Goal: Information Seeking & Learning: Learn about a topic

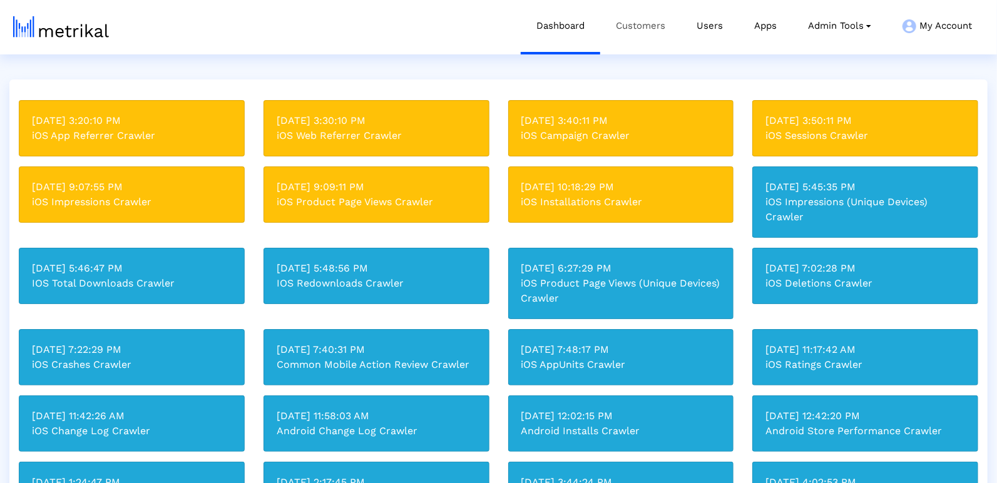
click at [652, 13] on link "Customers" at bounding box center [640, 26] width 81 height 52
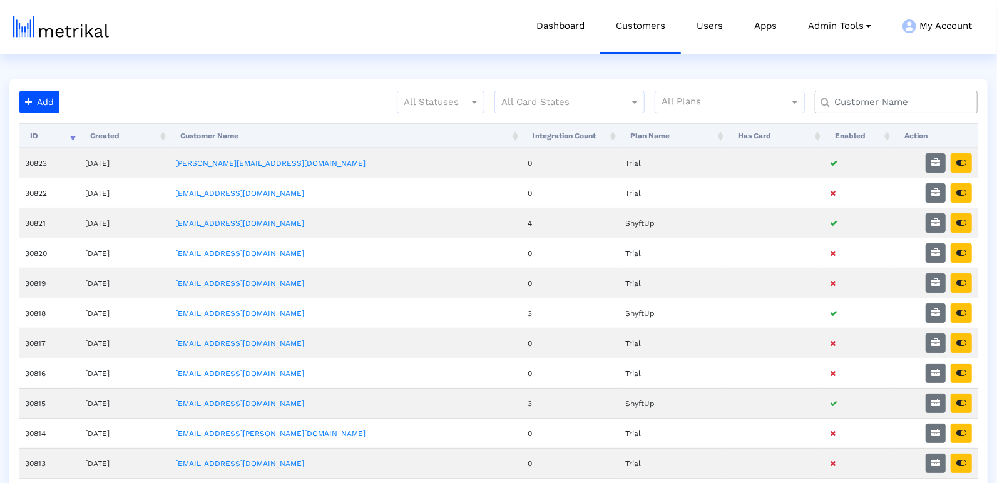
click at [833, 99] on input "text" at bounding box center [899, 102] width 147 height 13
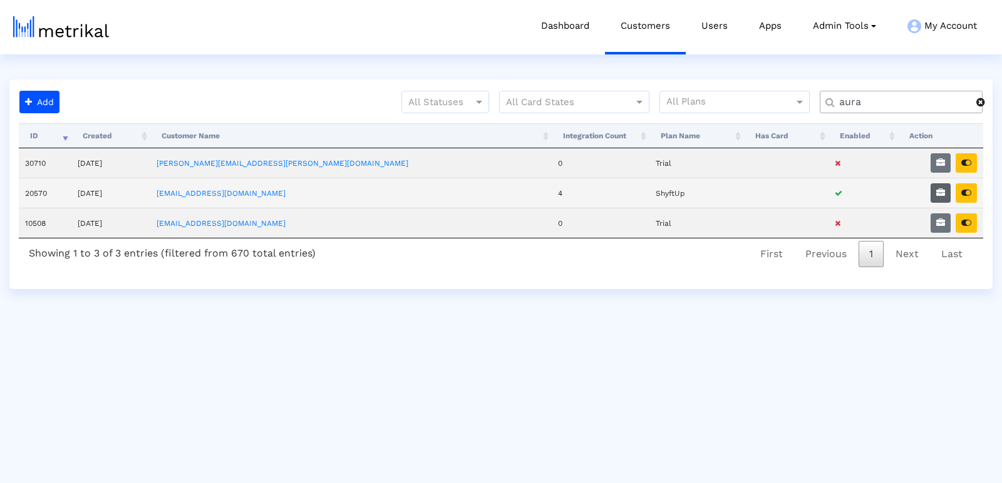
type input "aura"
click at [938, 188] on icon "button" at bounding box center [940, 192] width 9 height 9
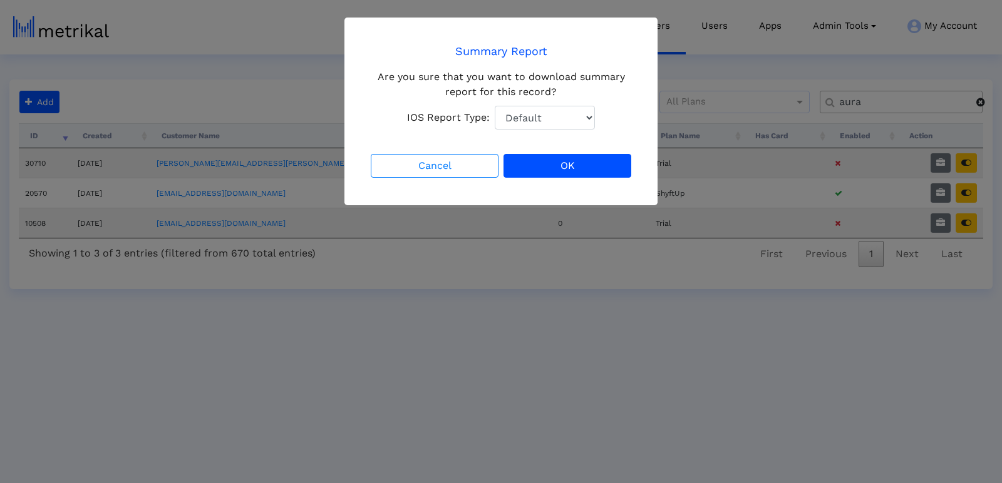
click at [584, 113] on select "Default Total Downloads New Downloads Redownloads" at bounding box center [545, 118] width 100 height 24
select select "1: 1"
click at [495, 106] on select "Default Total Downloads New Downloads Redownloads" at bounding box center [545, 118] width 100 height 24
click at [584, 166] on button "OK" at bounding box center [567, 166] width 128 height 24
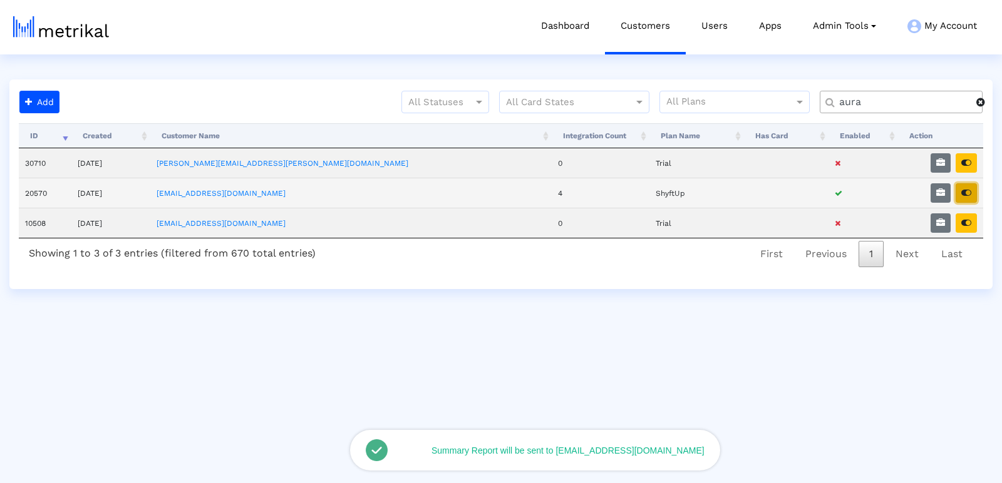
click at [971, 196] on button "button" at bounding box center [966, 192] width 21 height 19
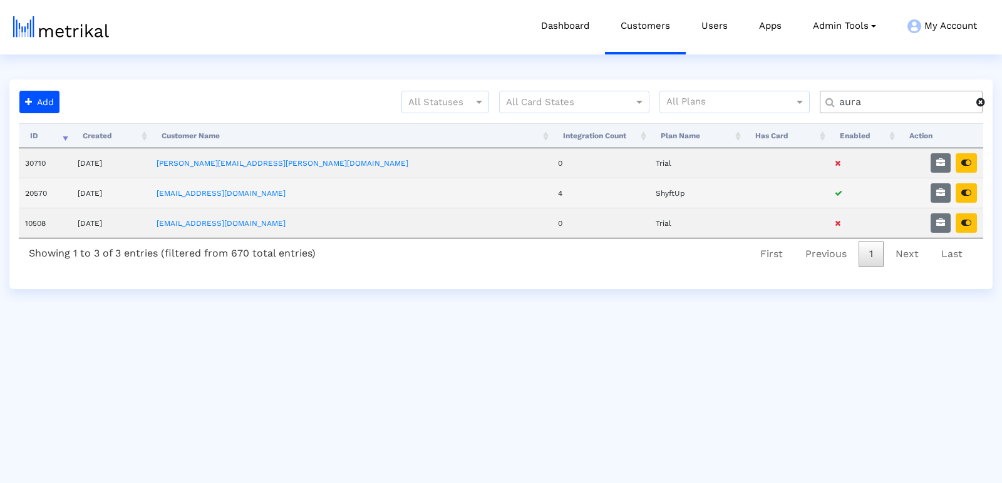
click at [977, 190] on td at bounding box center [940, 193] width 85 height 30
click at [970, 188] on icon "button" at bounding box center [966, 192] width 10 height 9
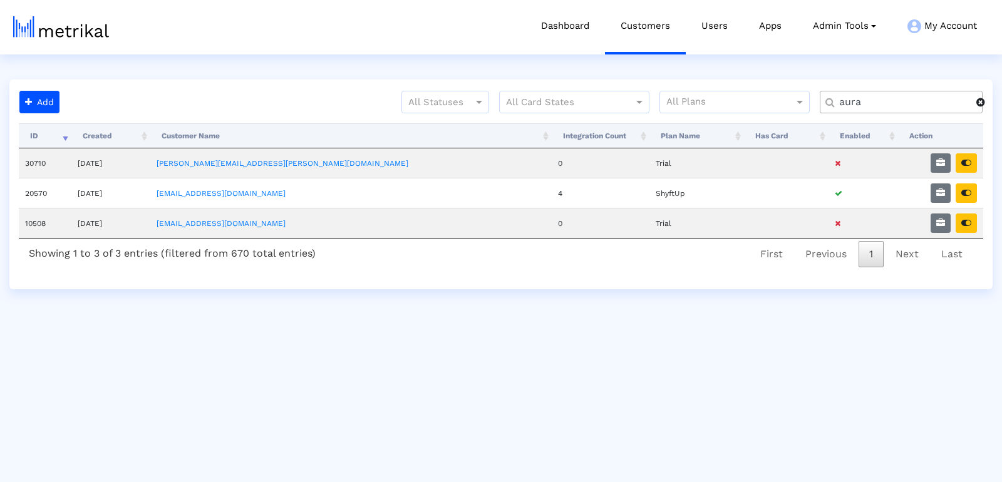
click at [848, 101] on input "aura" at bounding box center [903, 102] width 146 height 13
click at [847, 101] on input "aura" at bounding box center [903, 102] width 146 height 13
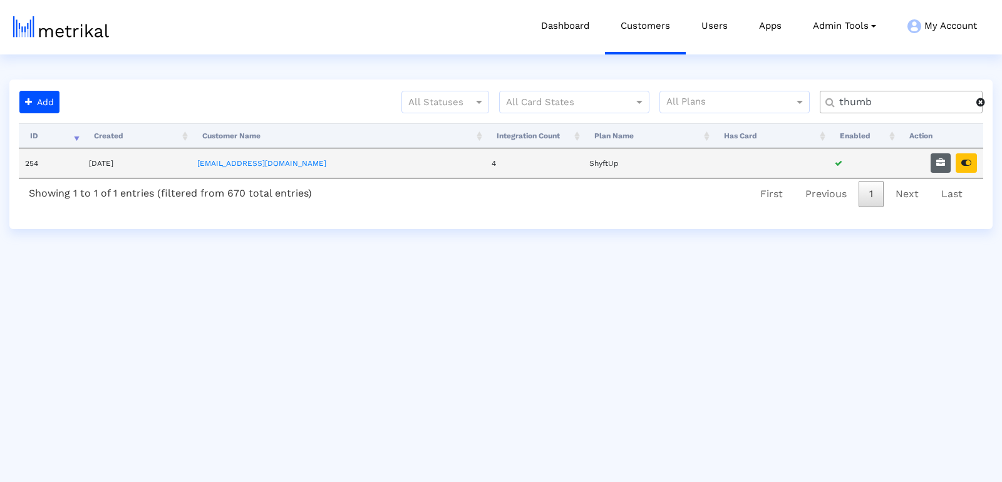
type input "thumb"
click at [943, 160] on icon "button" at bounding box center [940, 162] width 9 height 9
select select "1: 1"
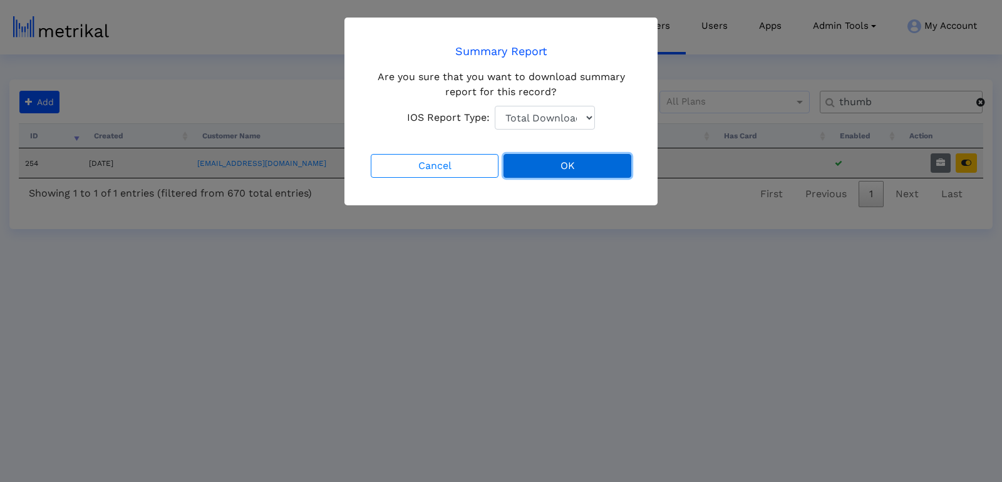
click at [597, 157] on button "OK" at bounding box center [567, 166] width 128 height 24
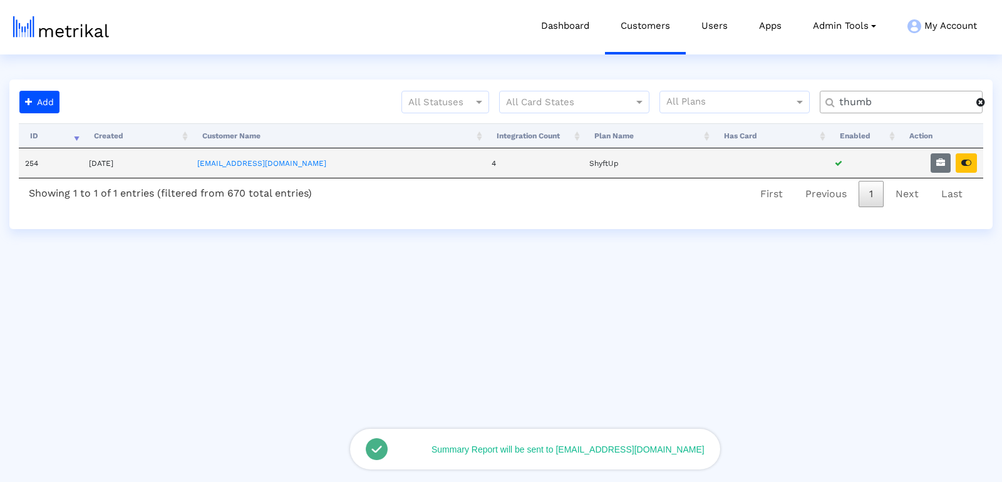
click at [977, 157] on td at bounding box center [940, 162] width 85 height 29
click at [966, 162] on icon "button" at bounding box center [966, 162] width 10 height 9
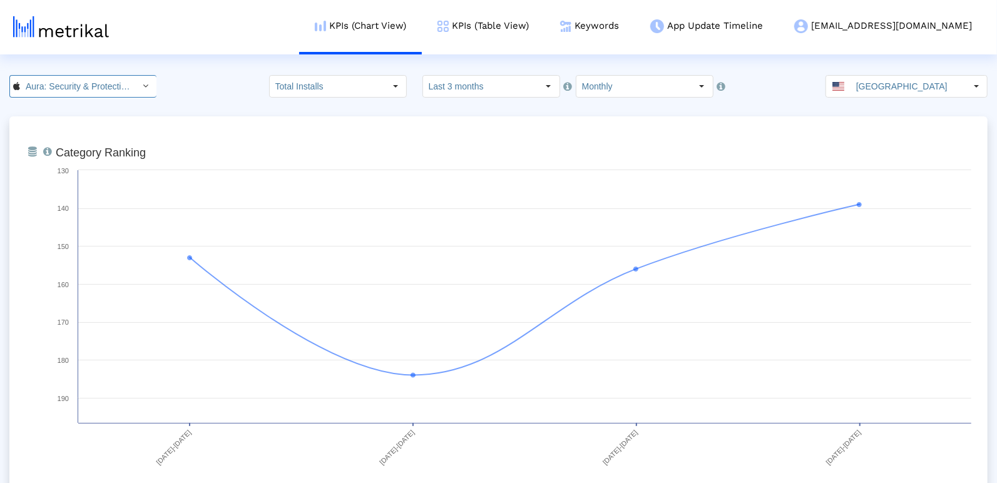
click at [46, 92] on input "Aura: Security & Protection < 1547735089 >" at bounding box center [76, 86] width 113 height 21
drag, startPoint x: 54, startPoint y: 131, endPoint x: 192, endPoint y: 64, distance: 153.2
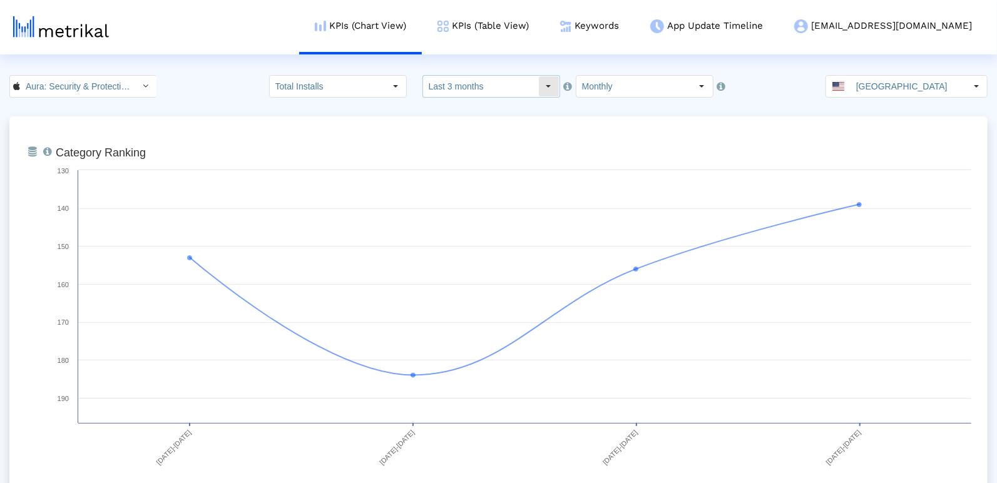
click at [517, 83] on input "Last 3 months" at bounding box center [480, 86] width 115 height 21
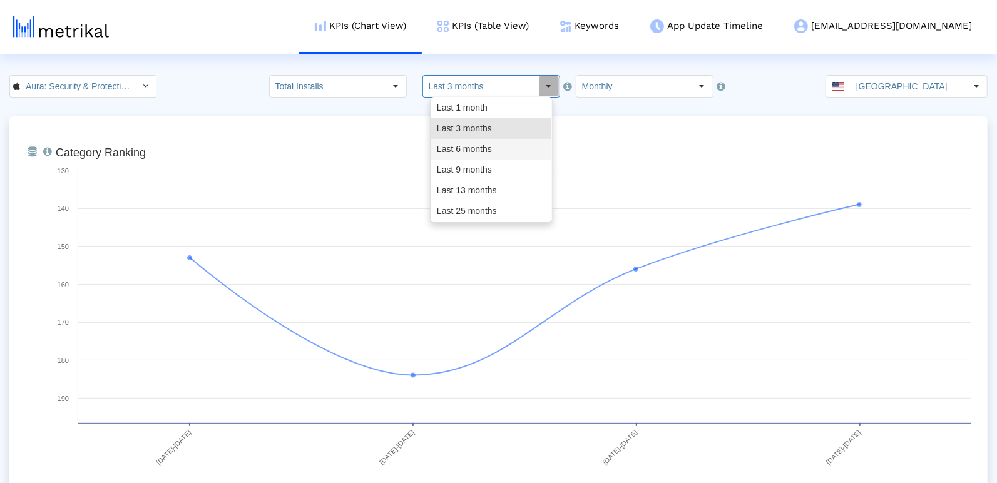
click at [499, 145] on div "Last 6 months" at bounding box center [491, 149] width 120 height 21
type input "Last 6 months"
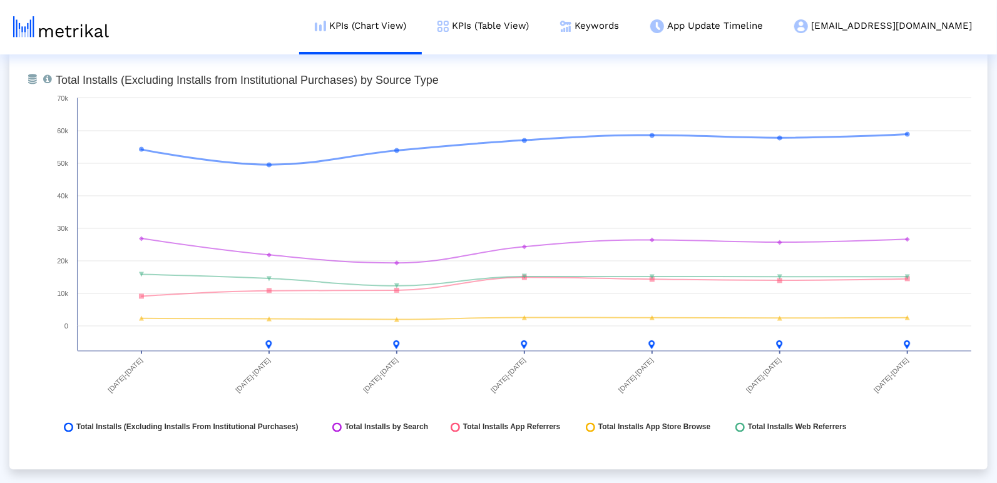
scroll to position [1434, 0]
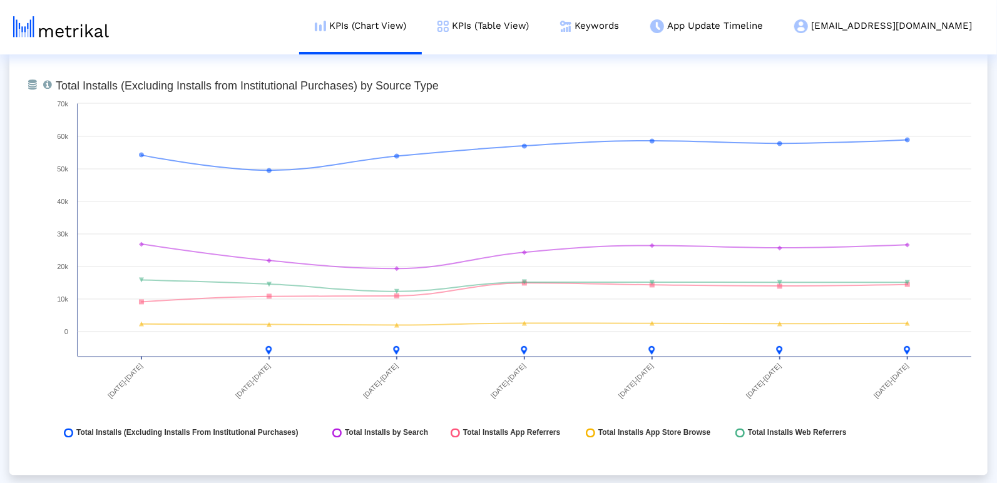
click at [962, 374] on rect at bounding box center [513, 263] width 929 height 376
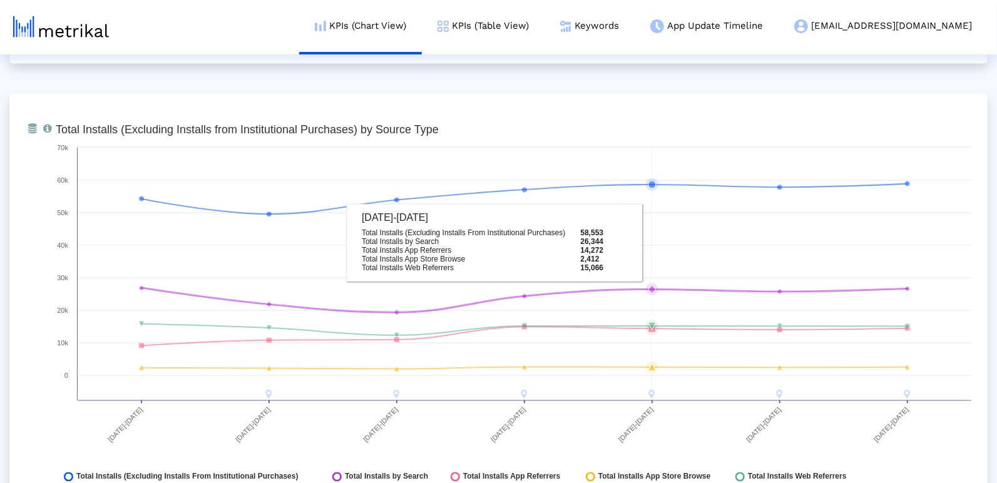
scroll to position [1373, 0]
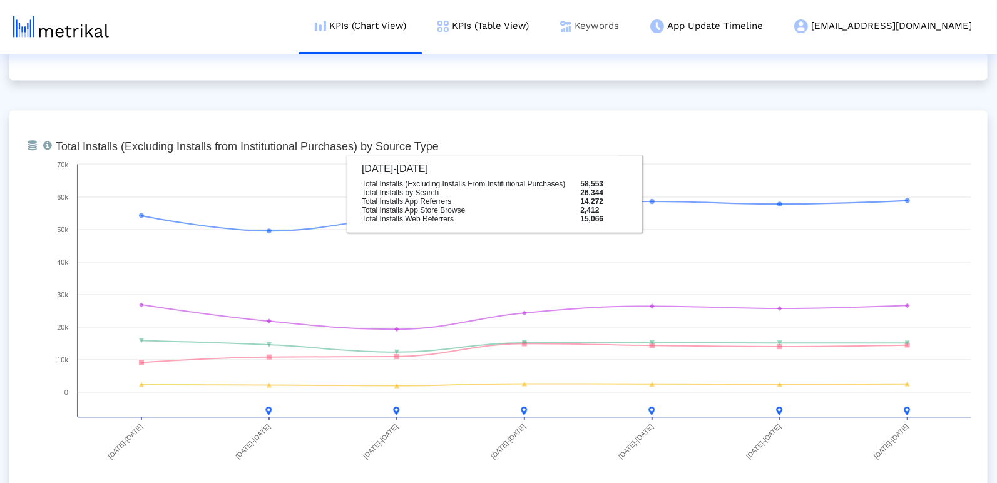
click at [635, 25] on link "Keywords" at bounding box center [590, 26] width 90 height 52
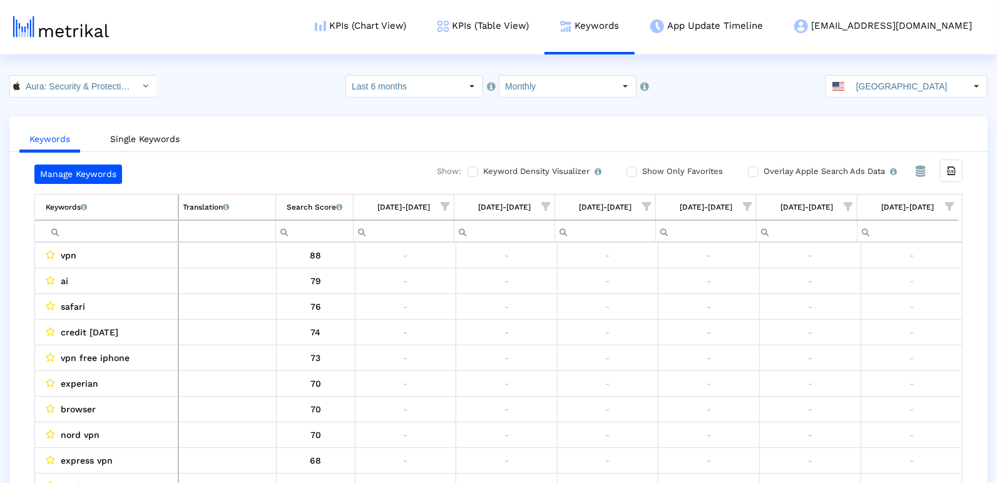
click at [954, 202] on span "Show filter options for column '09/01/25-09/30/25'" at bounding box center [949, 206] width 9 height 9
click at [872, 301] on div "Is One" at bounding box center [890, 294] width 112 height 24
click at [872, 316] on div "Between 2-3" at bounding box center [890, 319] width 112 height 24
click at [872, 337] on div "Between 4-5" at bounding box center [890, 344] width 112 height 24
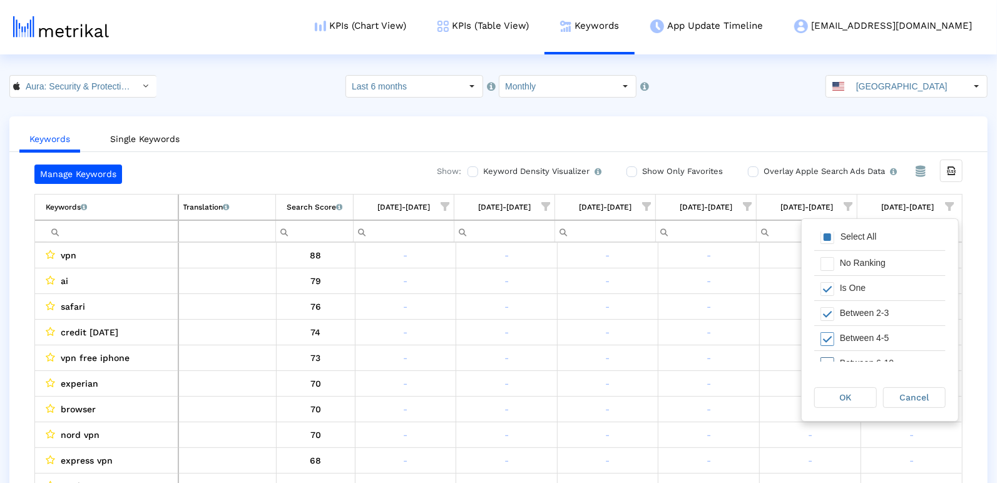
click at [869, 353] on div "Between 6-10" at bounding box center [890, 363] width 112 height 24
click at [863, 397] on div "OK" at bounding box center [845, 397] width 61 height 19
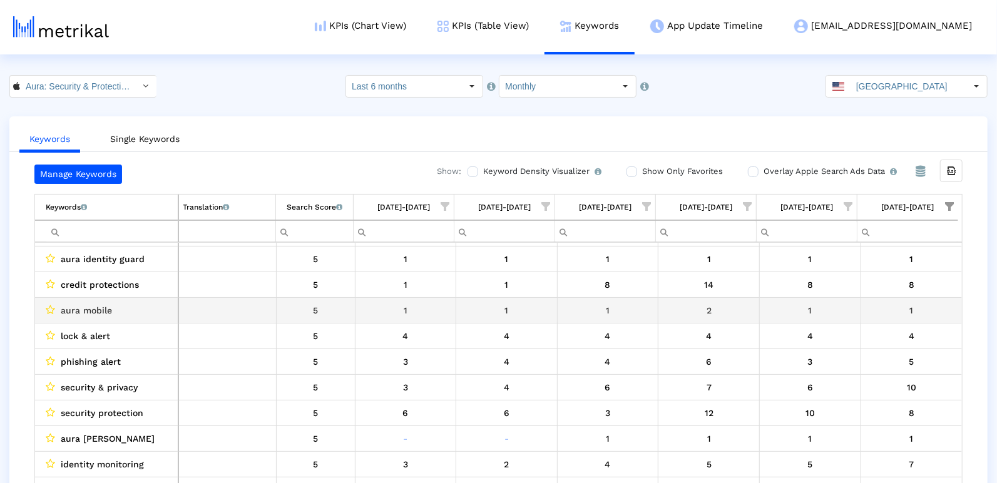
scroll to position [483, 0]
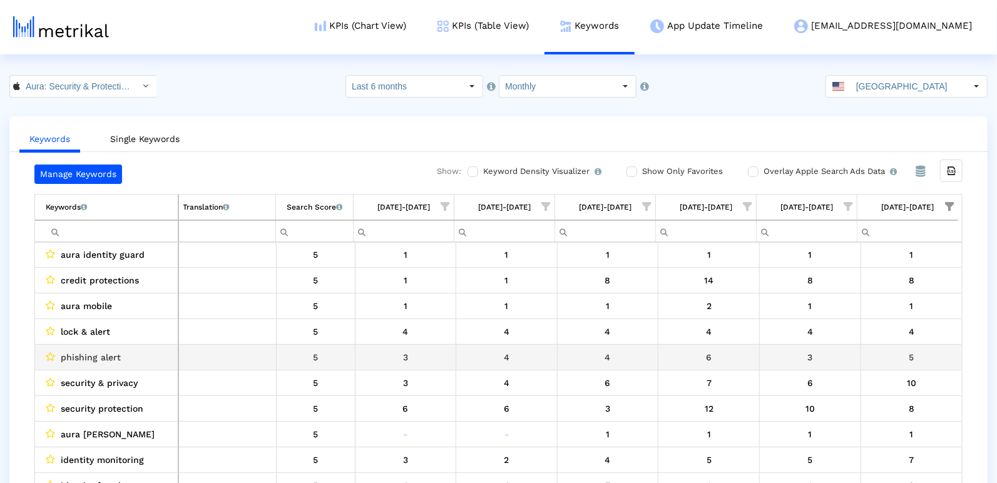
click at [128, 355] on div "phishing alert" at bounding box center [110, 357] width 128 height 16
copy span "phishing alert"
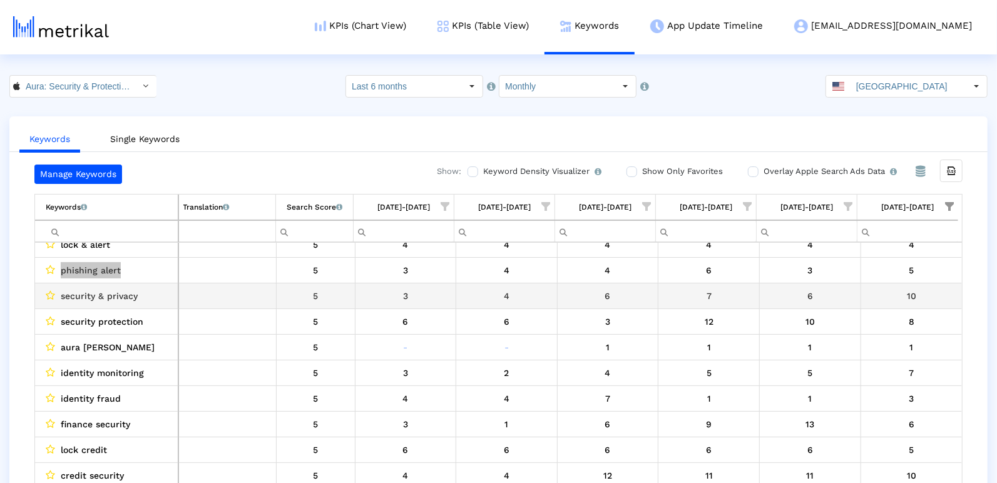
scroll to position [572, 0]
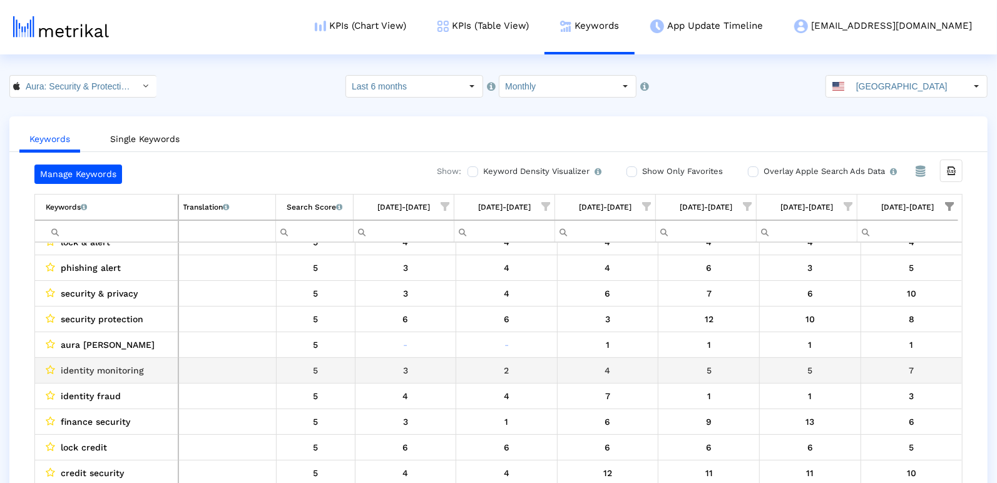
click at [113, 365] on span "identity monitoring" at bounding box center [102, 371] width 83 height 16
copy span "identity monitoring"
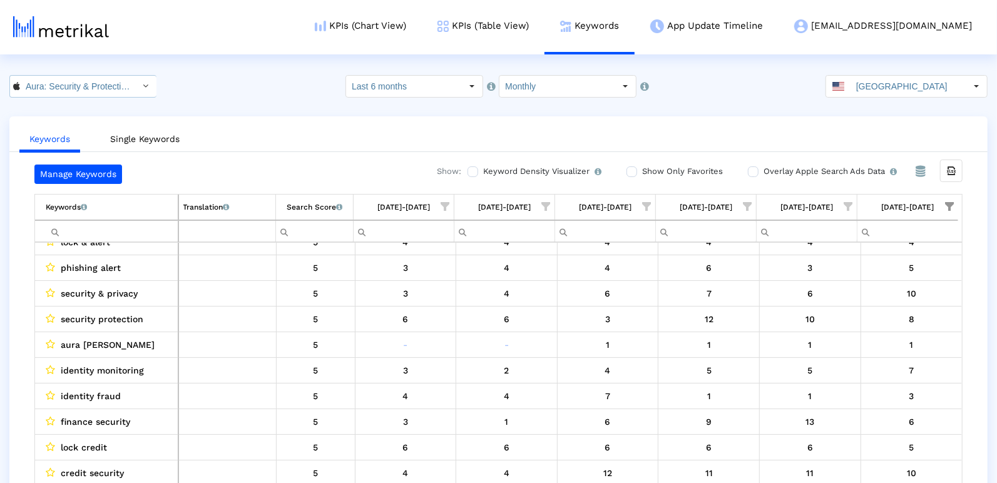
click at [119, 87] on input "Aura: Security & Protection < 1547735089 >" at bounding box center [76, 86] width 113 height 21
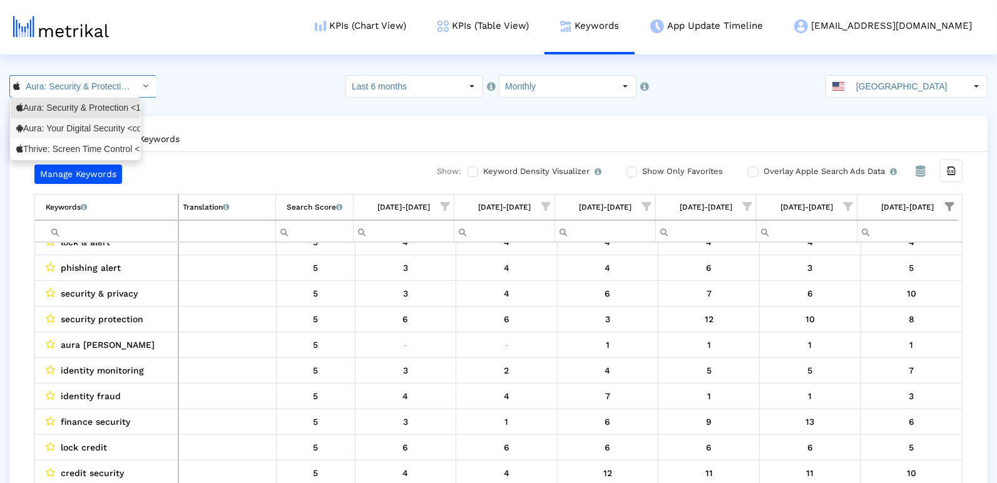
click at [116, 129] on div "Aura: Your Digital Security <com.aura.suite>" at bounding box center [75, 129] width 118 height 12
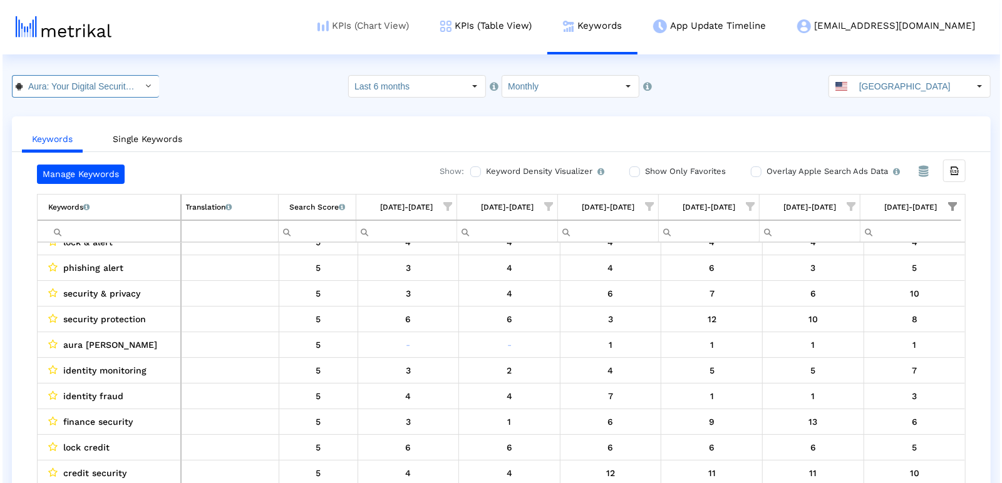
scroll to position [0, 86]
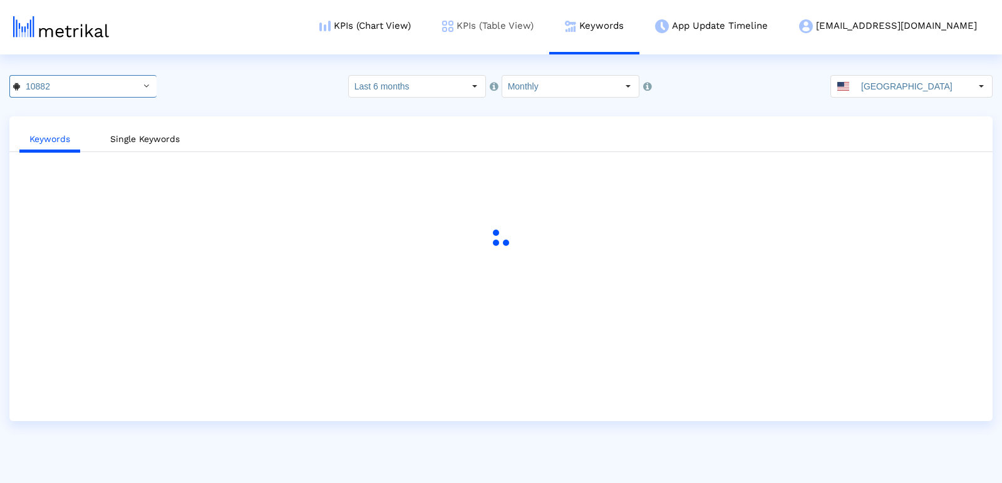
click at [548, 26] on link "KPIs (Table View)" at bounding box center [487, 26] width 123 height 52
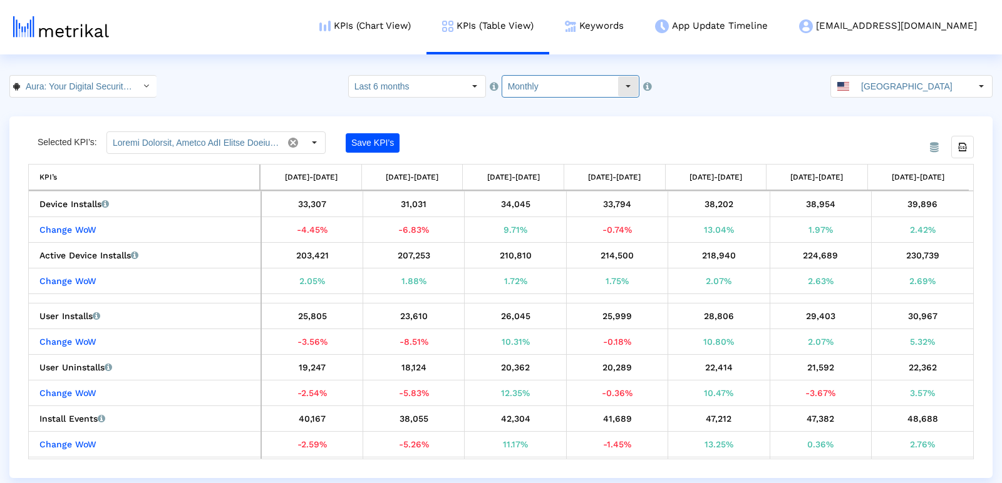
click at [585, 86] on input "Monthly" at bounding box center [559, 86] width 115 height 21
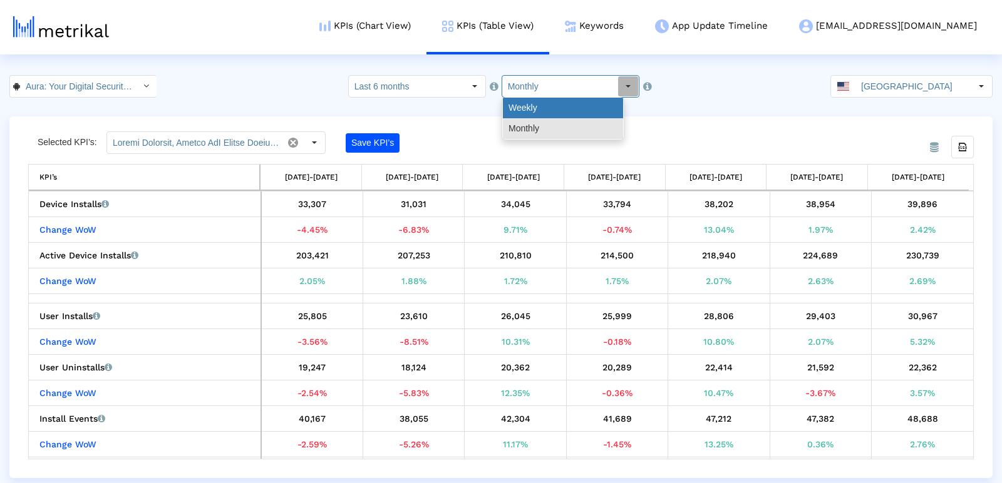
click at [571, 106] on div "Weekly" at bounding box center [563, 108] width 120 height 21
type input "Weekly"
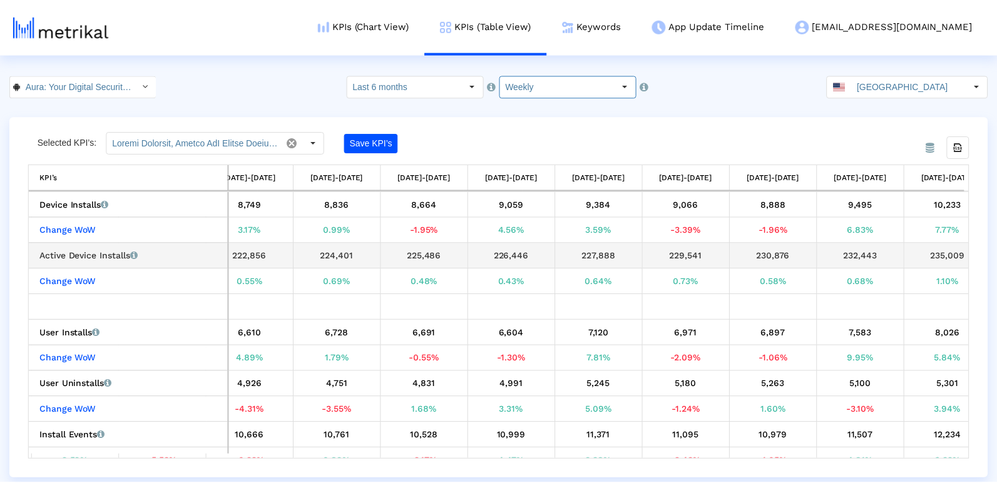
scroll to position [0, 1451]
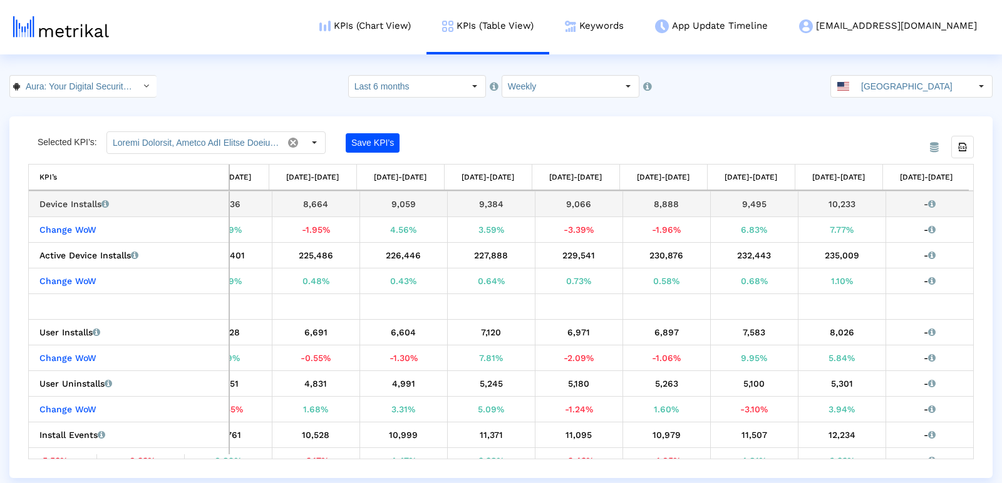
click at [820, 210] on div "10,233" at bounding box center [842, 204] width 78 height 16
copy div "10,233"
click at [426, 19] on link "KPIs (Chart View)" at bounding box center [365, 26] width 123 height 52
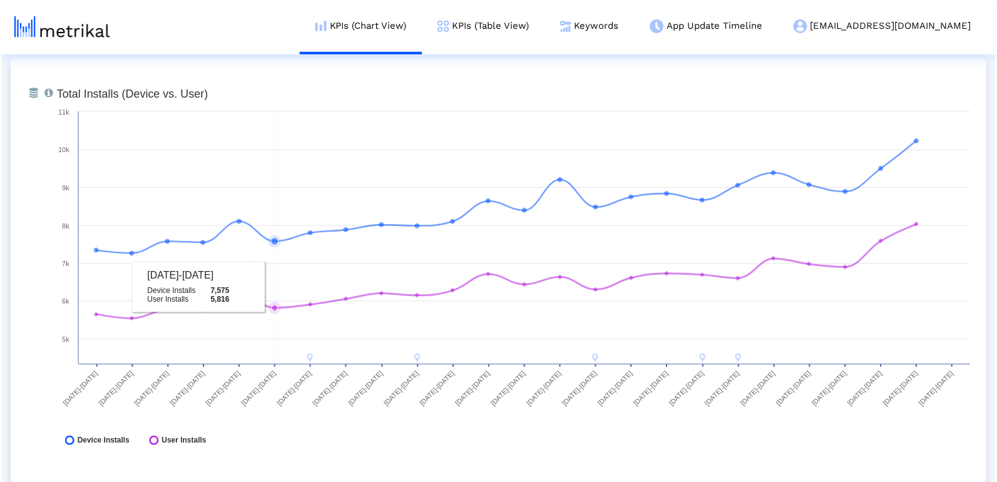
scroll to position [513, 0]
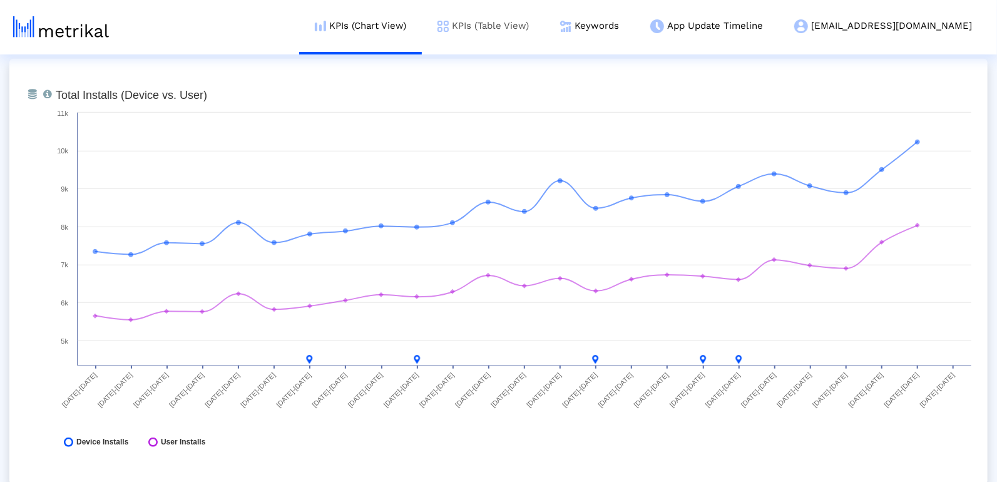
click at [545, 25] on link "KPIs (Table View)" at bounding box center [483, 26] width 123 height 52
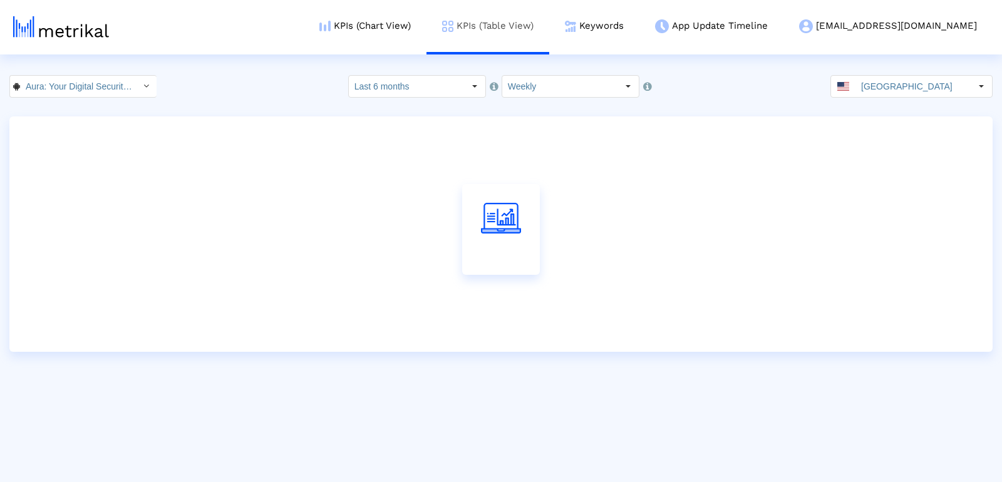
click at [542, 37] on link "KPIs (Table View)" at bounding box center [487, 26] width 123 height 52
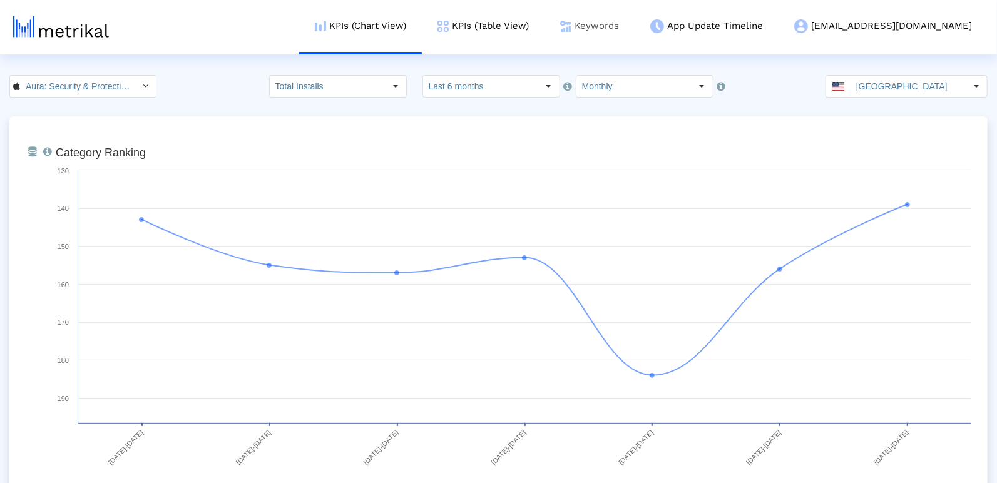
click at [635, 34] on link "Keywords" at bounding box center [590, 26] width 90 height 52
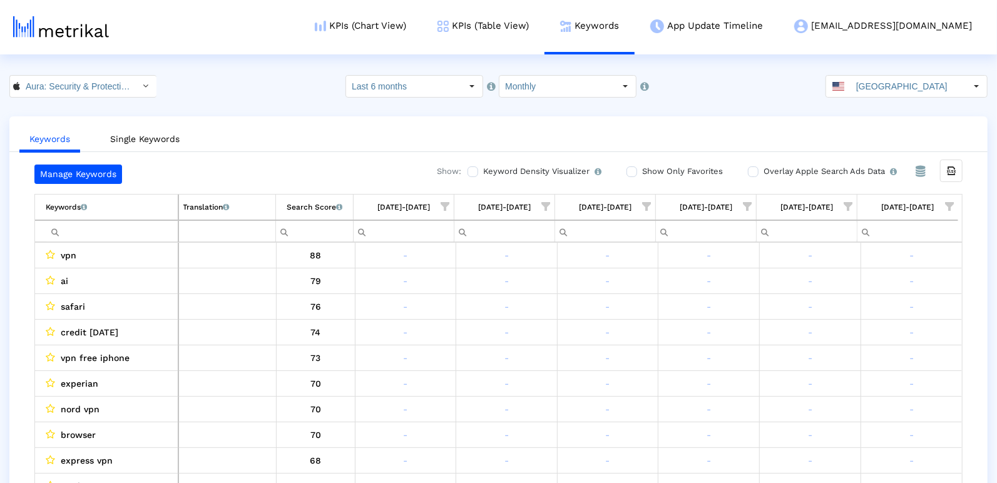
click at [949, 202] on span "Show filter options for column '09/01/25-09/30/25'" at bounding box center [949, 206] width 9 height 9
drag, startPoint x: 833, startPoint y: 292, endPoint x: 838, endPoint y: 312, distance: 21.1
click at [833, 294] on span "Filter options" at bounding box center [828, 296] width 14 height 14
click at [841, 337] on div "Between 4-5" at bounding box center [890, 344] width 112 height 24
click at [835, 326] on div "Between 2-3" at bounding box center [890, 319] width 112 height 24
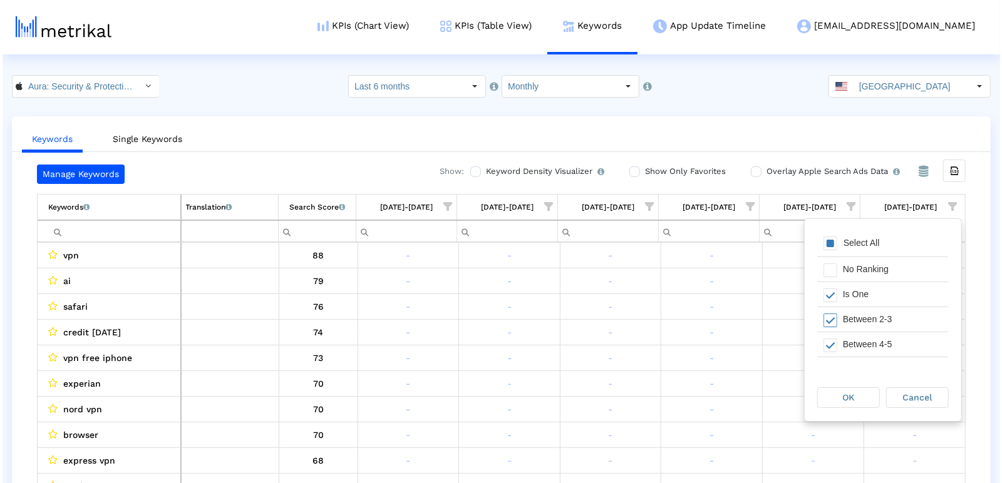
scroll to position [5, 0]
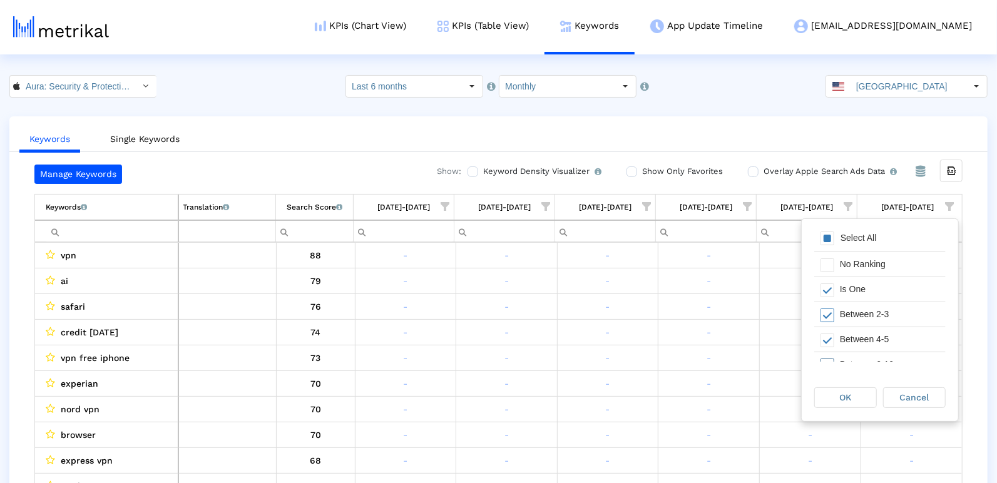
click at [835, 357] on div "Between 6-10" at bounding box center [890, 365] width 112 height 24
click at [838, 389] on div "OK" at bounding box center [845, 397] width 61 height 19
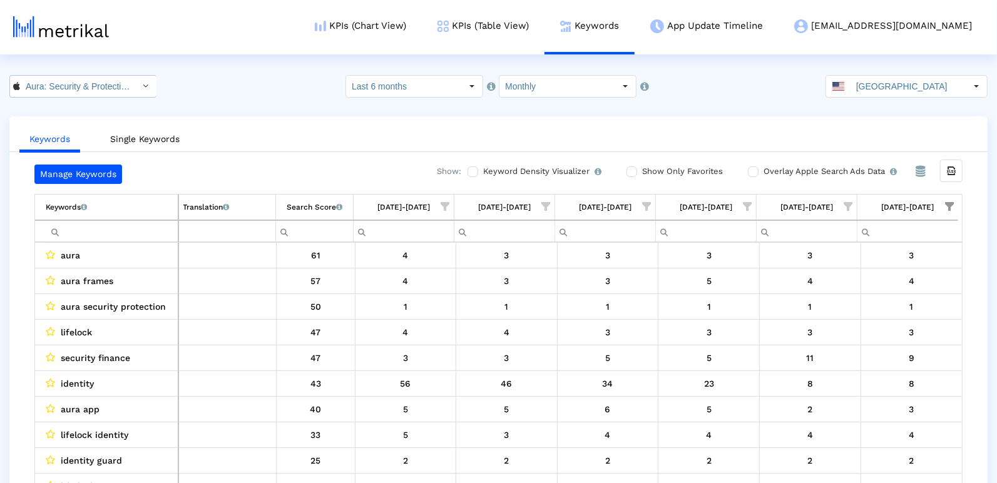
drag, startPoint x: 113, startPoint y: 81, endPoint x: 113, endPoint y: 89, distance: 8.1
click at [113, 81] on input "Aura: Security & Protection < 1547735089 >" at bounding box center [76, 86] width 113 height 21
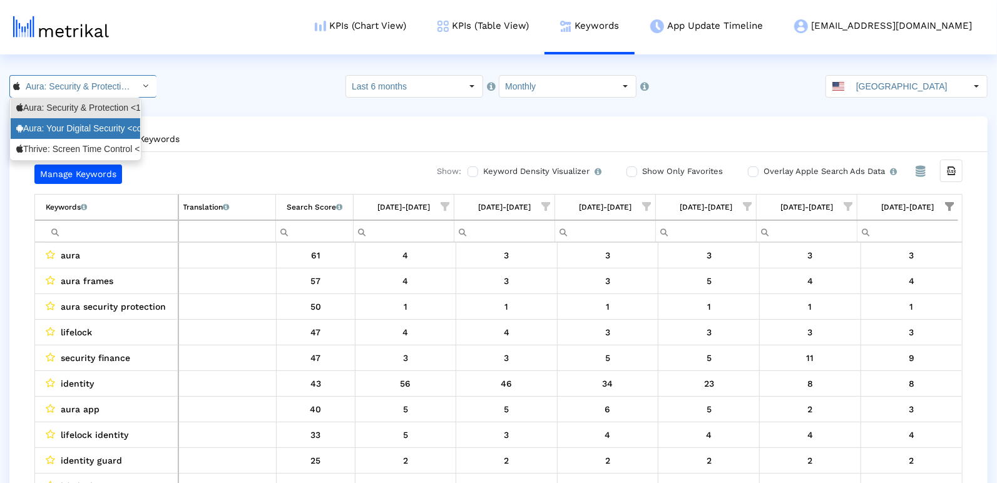
click at [108, 130] on div "Aura: Your Digital Security <com.aura.suite>" at bounding box center [75, 129] width 118 height 12
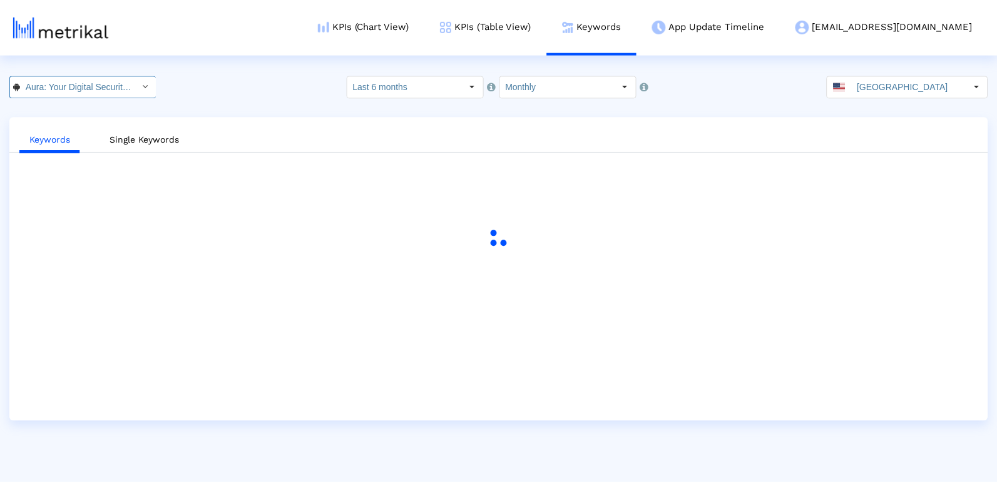
scroll to position [0, 86]
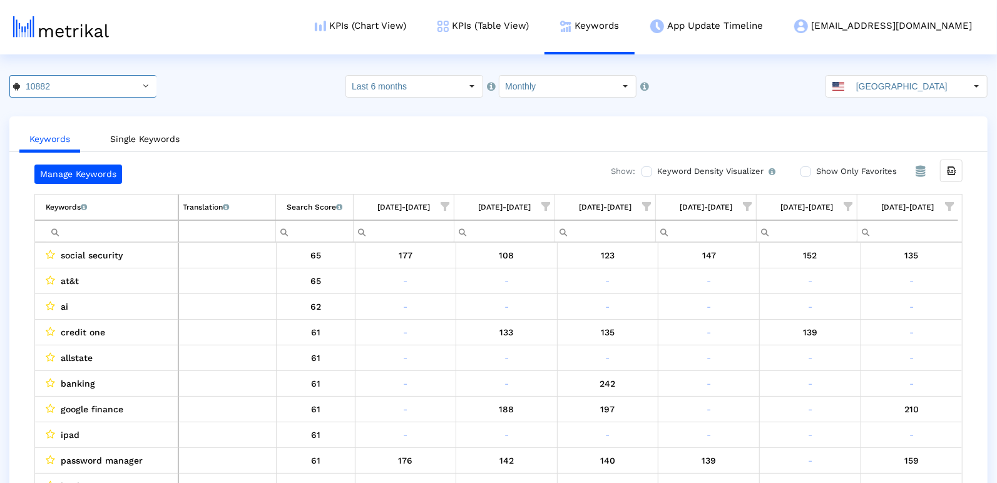
click at [953, 195] on td "09/01/25-09/30/25" at bounding box center [908, 208] width 101 height 26
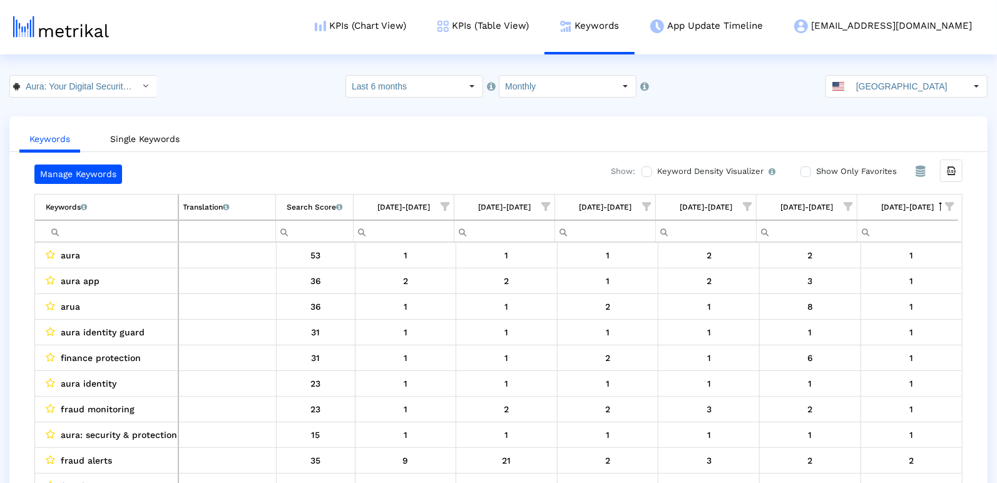
click at [954, 204] on span "Show filter options for column '09/01/25-09/30/25'" at bounding box center [949, 206] width 9 height 9
click at [865, 297] on div "Is One" at bounding box center [890, 294] width 112 height 24
click at [865, 310] on div "Between 2-3" at bounding box center [890, 319] width 112 height 24
click at [865, 340] on div "Between 4-5" at bounding box center [890, 344] width 112 height 24
click at [842, 408] on div "OK" at bounding box center [849, 398] width 69 height 23
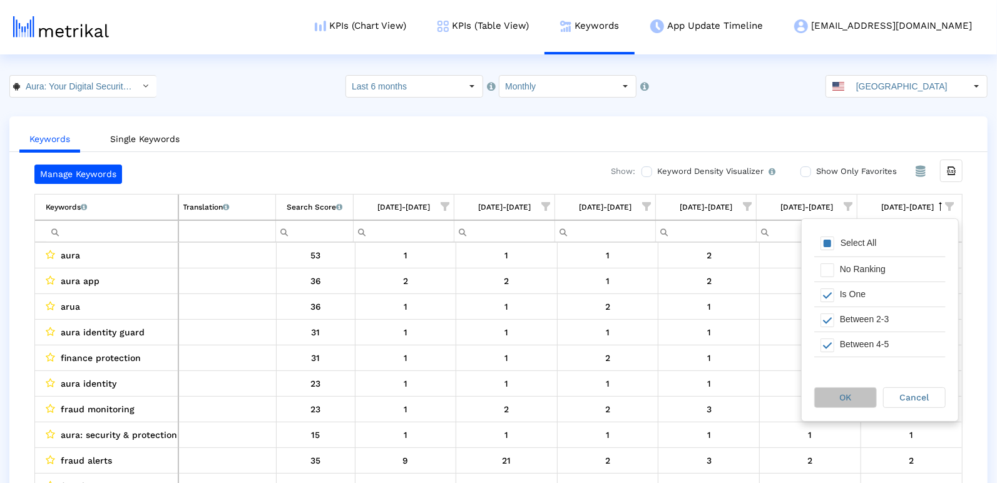
click at [847, 404] on div "OK" at bounding box center [845, 397] width 61 height 19
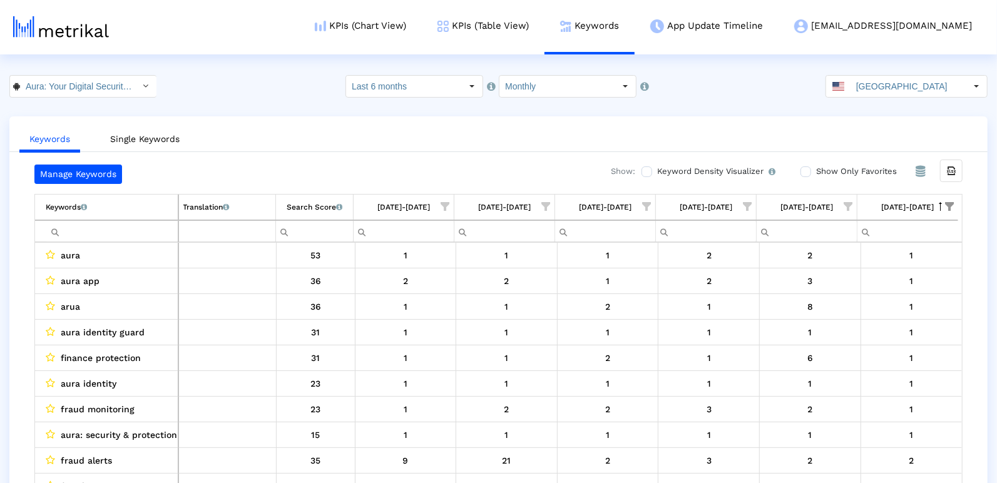
click at [313, 211] on div "Search Score An estimate of relative search volume of each keyword. It is on a …" at bounding box center [315, 207] width 56 height 16
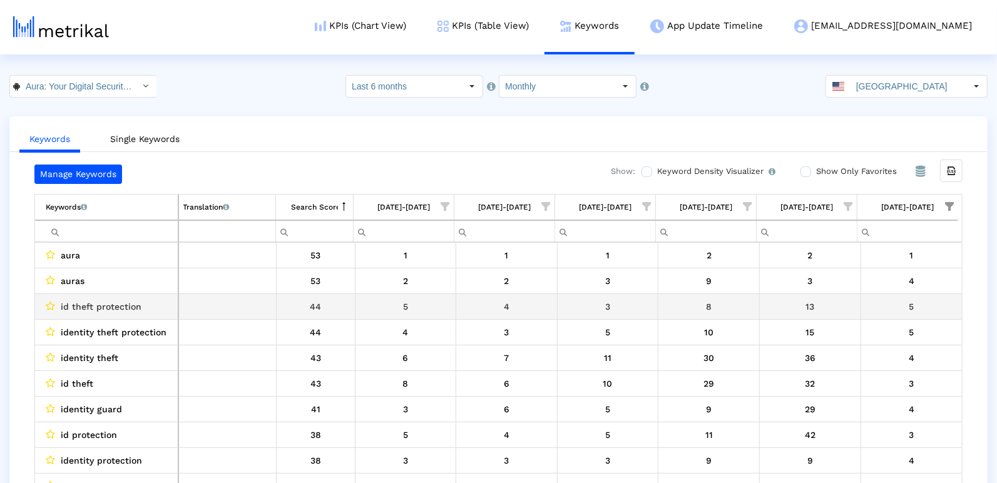
click at [141, 300] on div "id theft protection" at bounding box center [110, 307] width 128 height 16
copy span "id theft protection"
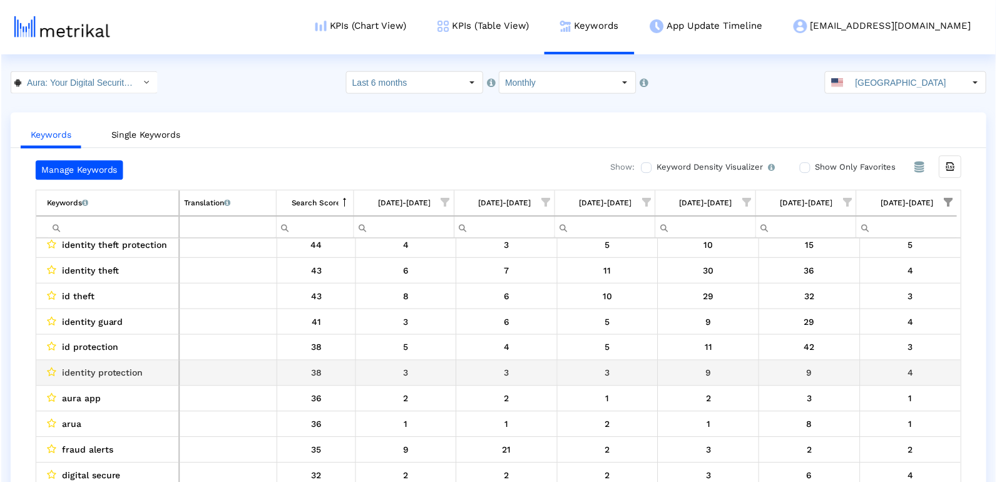
scroll to position [84, 0]
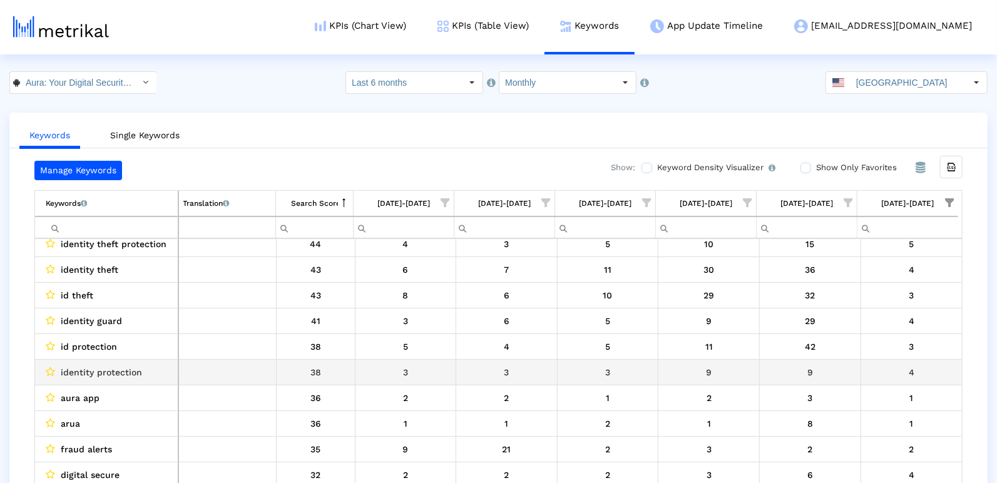
click at [85, 373] on span "identity protection" at bounding box center [101, 372] width 81 height 16
copy span "identity protection"
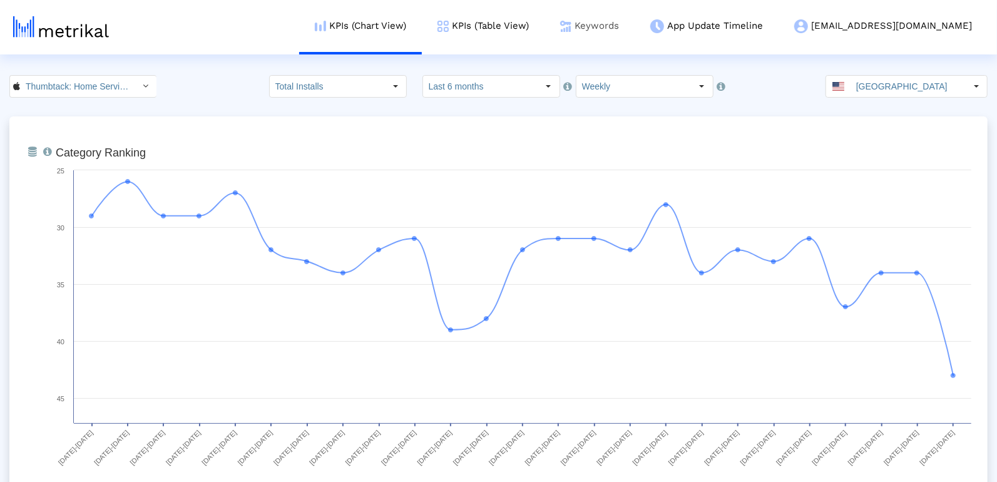
click at [618, 24] on link "Keywords" at bounding box center [590, 26] width 90 height 52
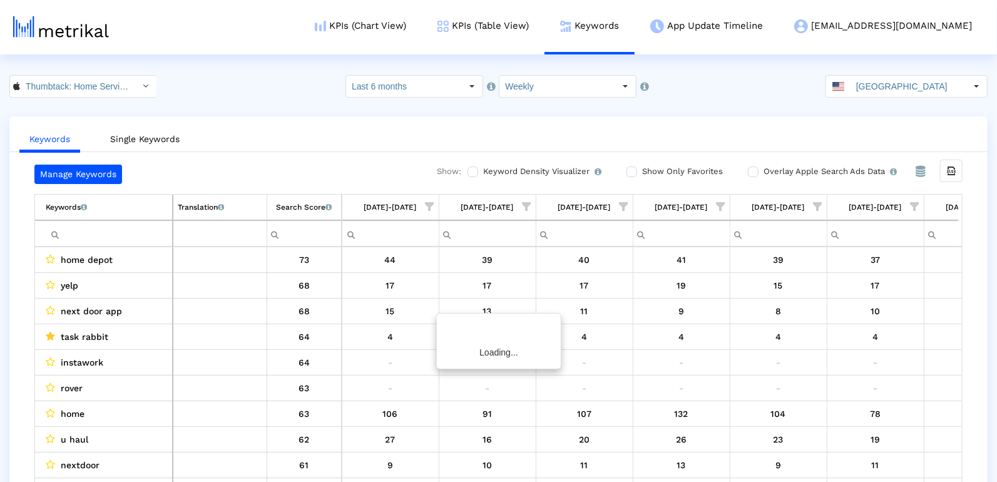
scroll to position [0, 1808]
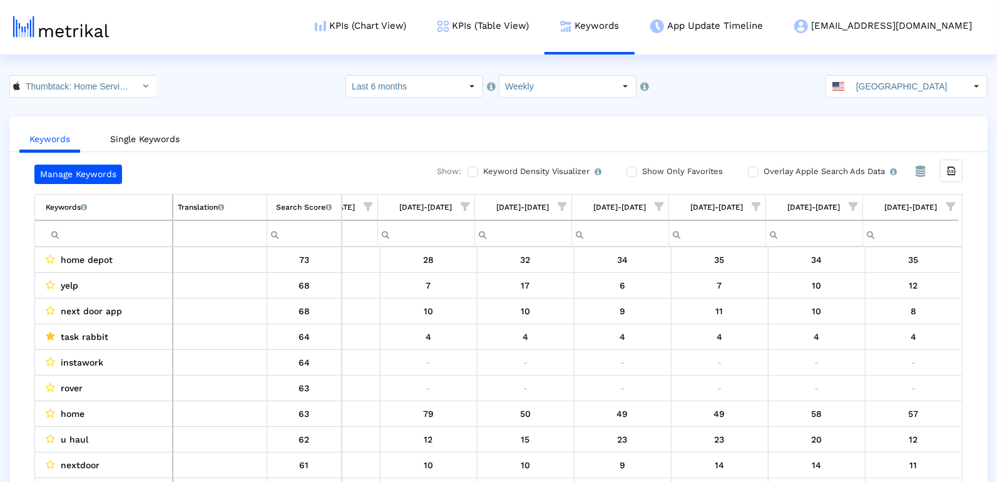
click at [947, 202] on span "Show filter options for column '10/05/25-10/11/25'" at bounding box center [951, 206] width 9 height 9
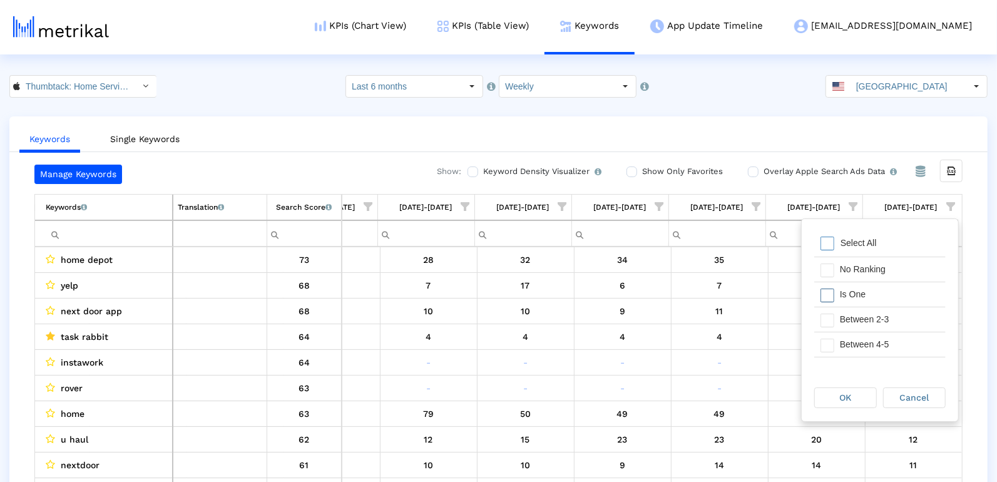
click at [871, 294] on div "Is One" at bounding box center [890, 294] width 112 height 24
click at [870, 332] on div "Between 4-5" at bounding box center [890, 344] width 112 height 24
click at [870, 339] on div "Between 4-5" at bounding box center [890, 344] width 112 height 24
click at [867, 327] on div "Between 2-3" at bounding box center [890, 319] width 112 height 24
click at [868, 343] on div "Between 4-5" at bounding box center [890, 344] width 112 height 24
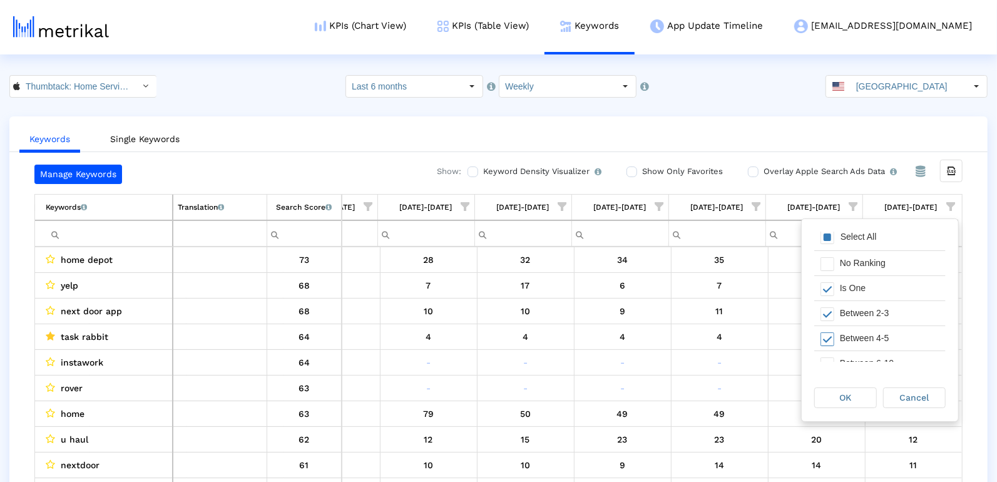
scroll to position [9, 0]
click at [868, 349] on div "Between 6-10" at bounding box center [890, 361] width 112 height 24
click at [849, 401] on span "OK" at bounding box center [846, 398] width 12 height 10
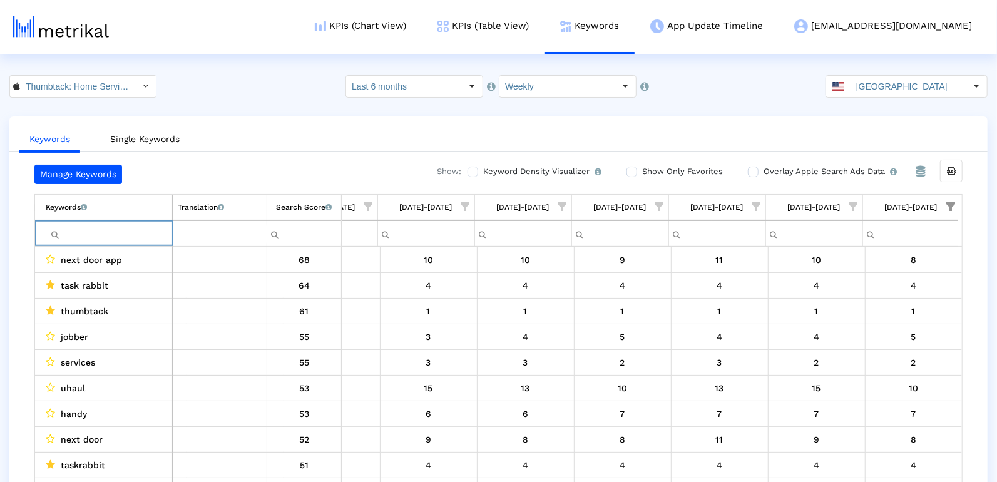
click at [80, 227] on input "Filter cell" at bounding box center [109, 234] width 126 height 21
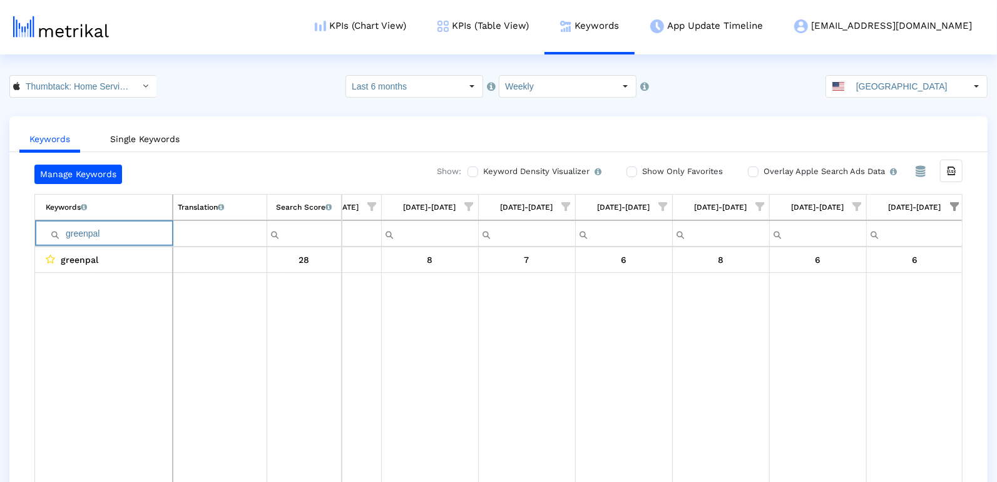
click at [87, 233] on input "greenpal" at bounding box center [109, 234] width 126 height 21
click at [100, 235] on input "helper" at bounding box center [109, 234] width 126 height 21
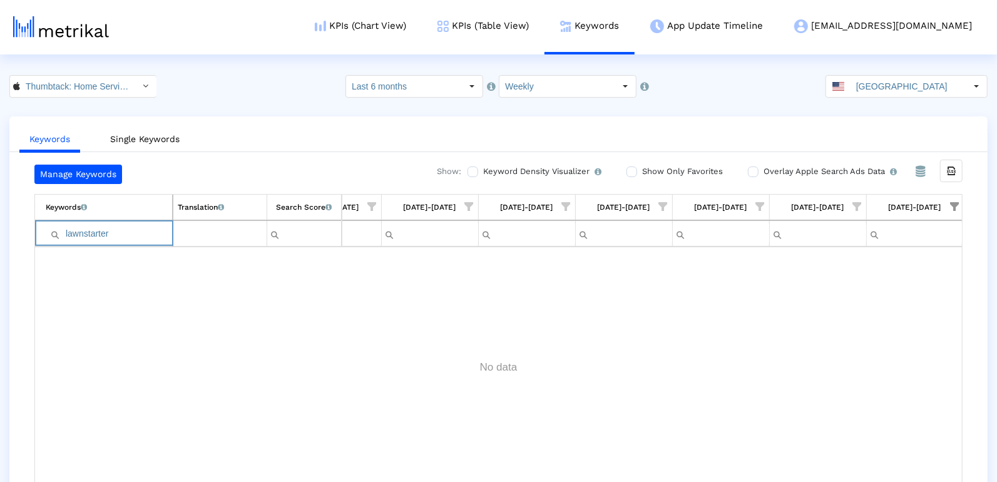
click at [89, 232] on input "lawnstarter" at bounding box center [109, 234] width 126 height 21
click at [101, 231] on input "organization" at bounding box center [109, 234] width 126 height 21
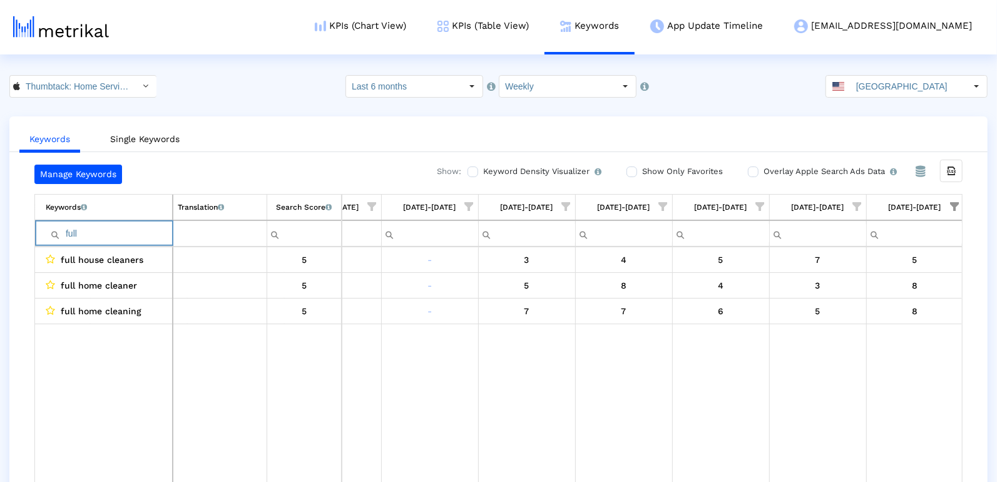
click at [86, 234] on input "full" at bounding box center [109, 234] width 126 height 21
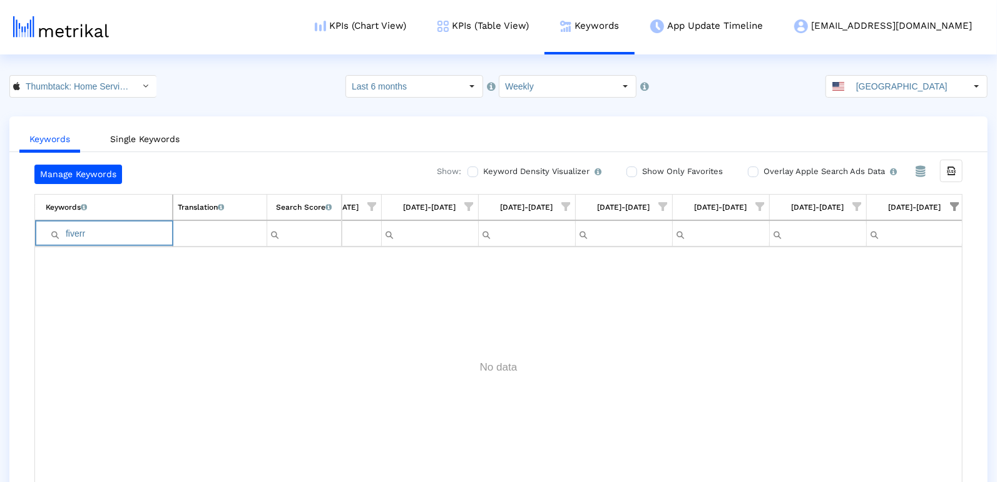
click at [71, 233] on input "fiverr" at bounding box center [109, 234] width 126 height 21
click at [73, 235] on input "upwork" at bounding box center [109, 234] width 126 height 21
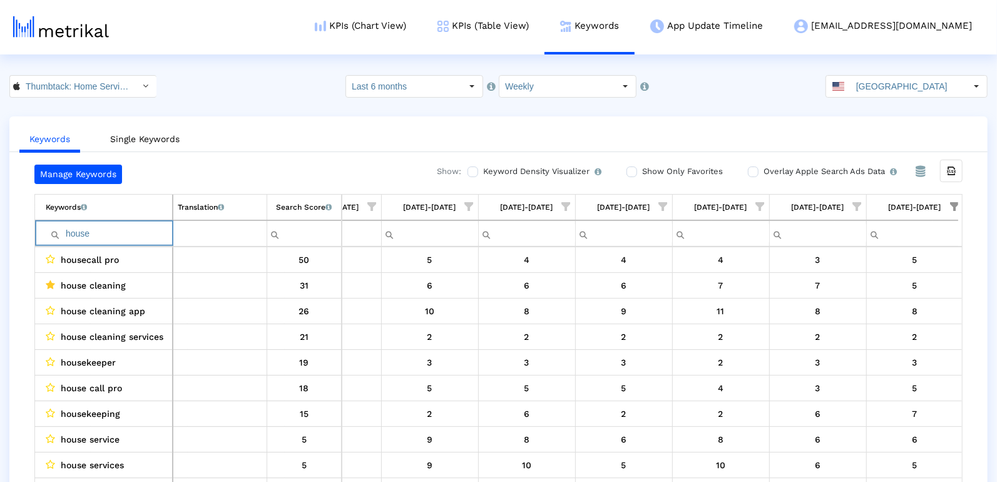
click at [97, 228] on input "house" at bounding box center [109, 234] width 126 height 21
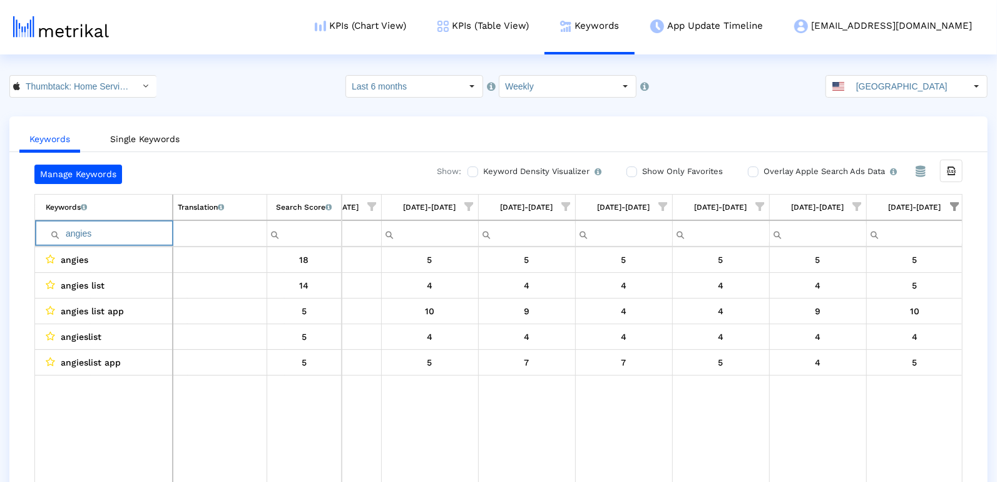
click at [99, 229] on input "angies" at bounding box center [109, 234] width 126 height 21
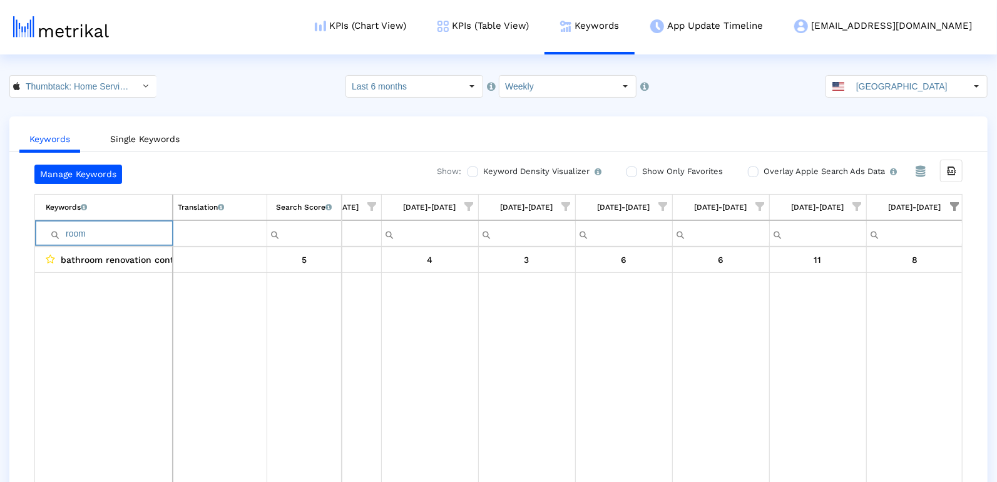
click at [95, 220] on td "room" at bounding box center [104, 233] width 138 height 26
click at [95, 235] on input "room" at bounding box center [109, 234] width 126 height 21
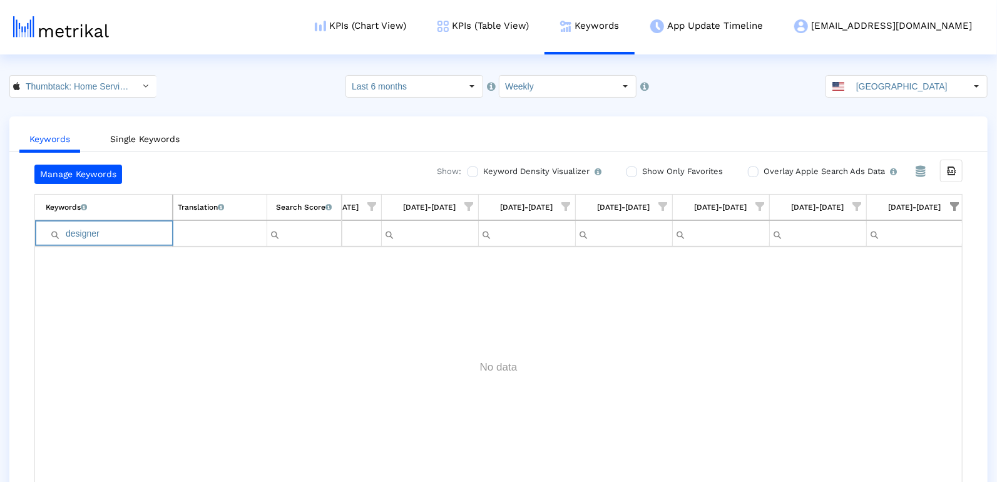
type input "designer"
click at [529, 31] on link "KPIs (Table View)" at bounding box center [483, 26] width 123 height 52
click at [97, 85] on input "Thumbtack: Home Service Pros < 852703300 >" at bounding box center [76, 86] width 113 height 21
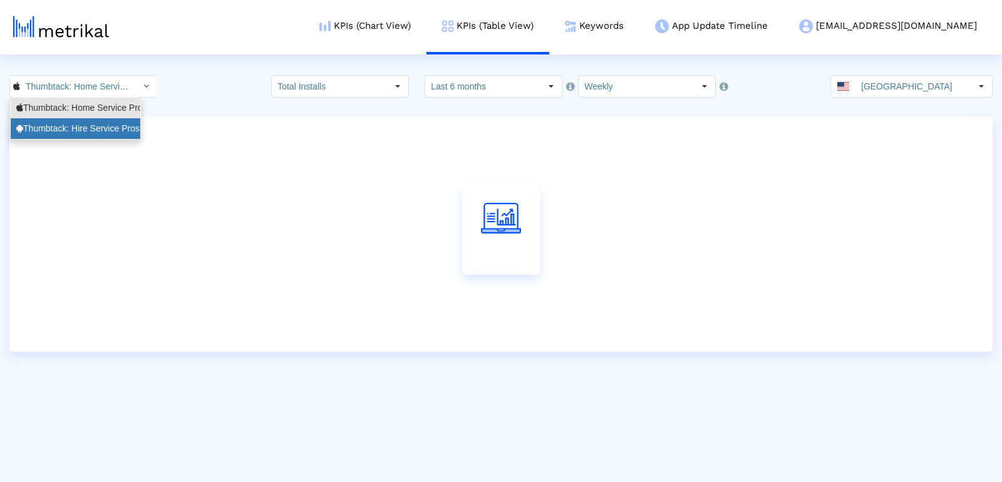
click at [99, 124] on div "Thumbtack: Hire Service Pros <com.thumbtack.consumer>" at bounding box center [75, 129] width 118 height 12
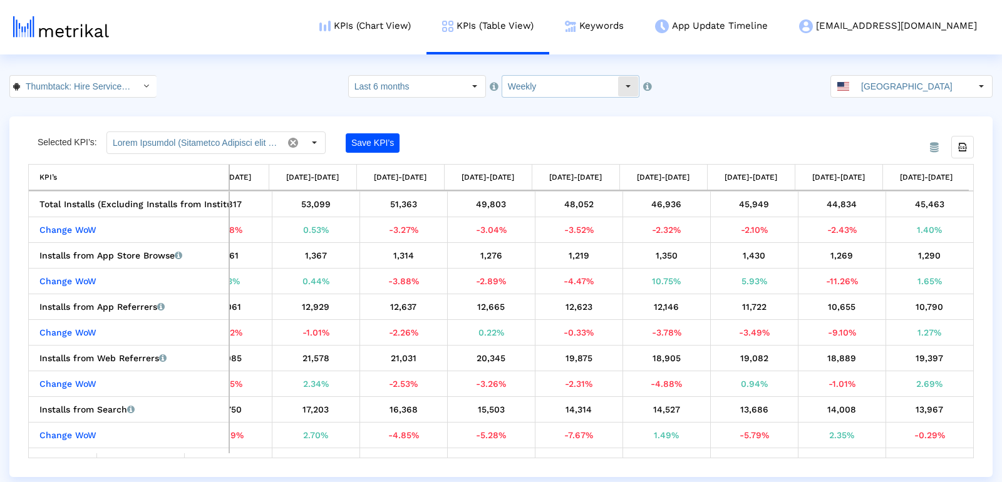
click at [523, 134] on div "Selected KPI’s: Save KPI’s" at bounding box center [382, 142] width 709 height 23
click at [57, 63] on html "KPIs (Chart View) KPIs (Table View) Keywords App Update Timeline thumbtack@shyf…" at bounding box center [501, 238] width 1002 height 477
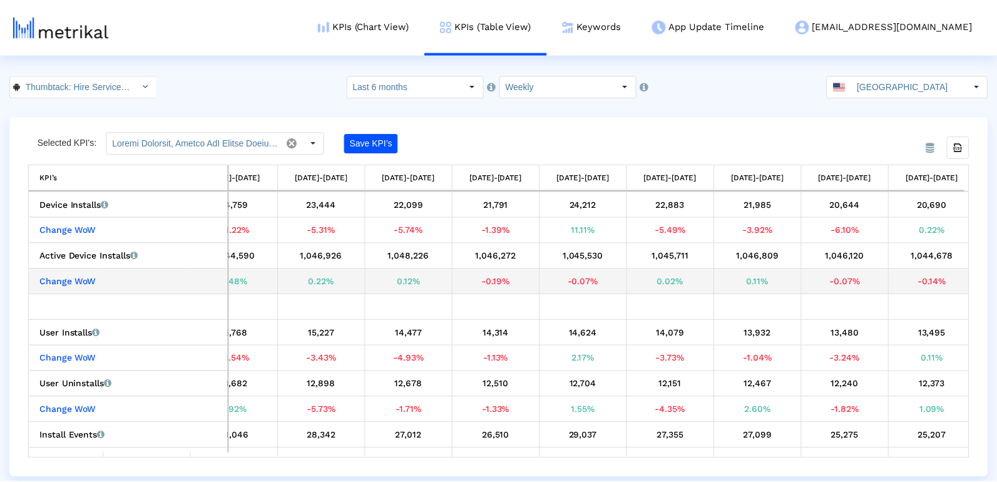
scroll to position [0, 1451]
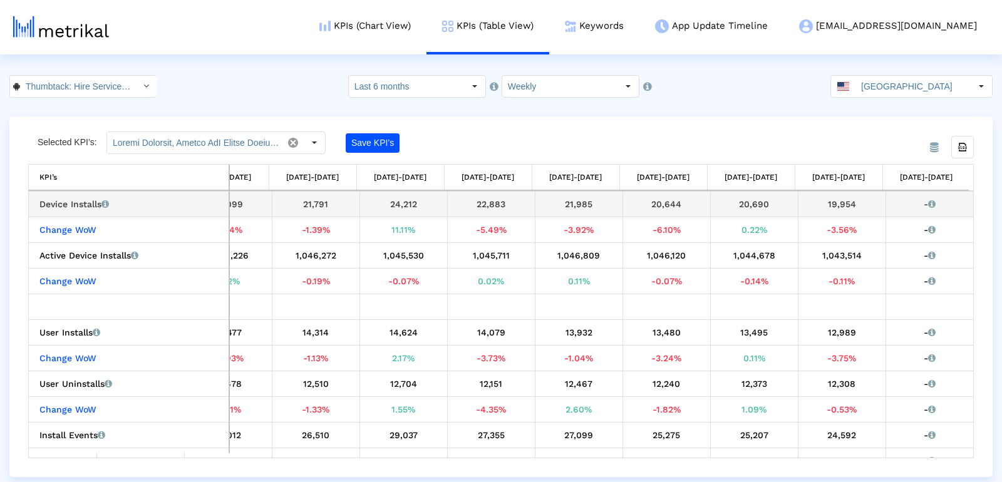
click at [833, 200] on div "19,954" at bounding box center [842, 204] width 78 height 16
copy div "19,954"
click at [637, 16] on link "Keywords" at bounding box center [594, 26] width 90 height 52
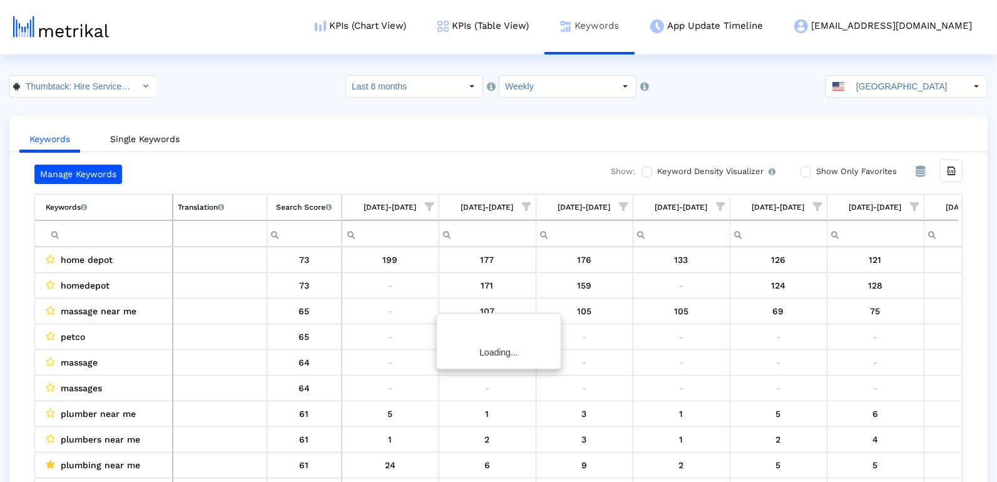
scroll to position [0, 1808]
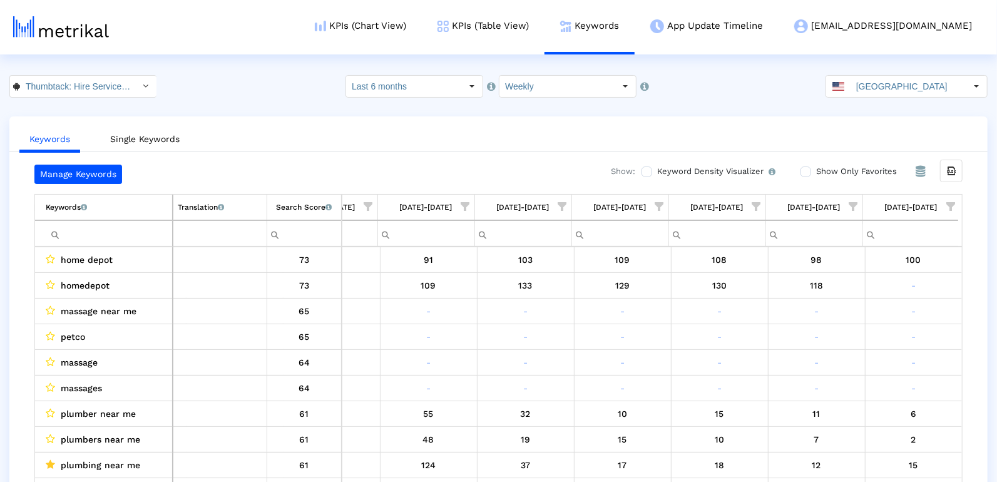
click at [951, 211] on span "Show filter options for column '10/05/25-10/11/25'" at bounding box center [951, 206] width 9 height 9
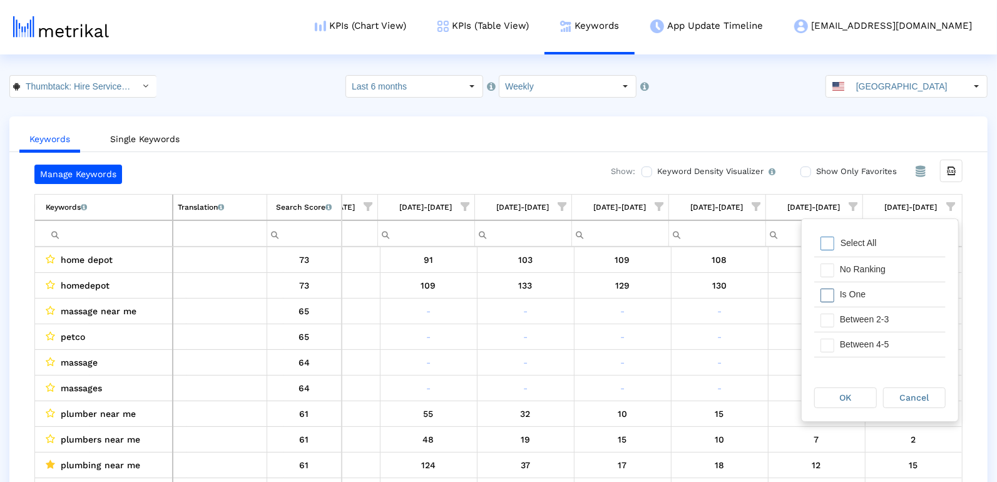
click at [879, 289] on div "Is One" at bounding box center [890, 294] width 112 height 24
click at [851, 313] on div "Between 2-3" at bounding box center [890, 319] width 112 height 24
click at [851, 332] on div "Between 4-5" at bounding box center [880, 344] width 131 height 25
click at [839, 315] on div "Between 6-10" at bounding box center [890, 316] width 112 height 24
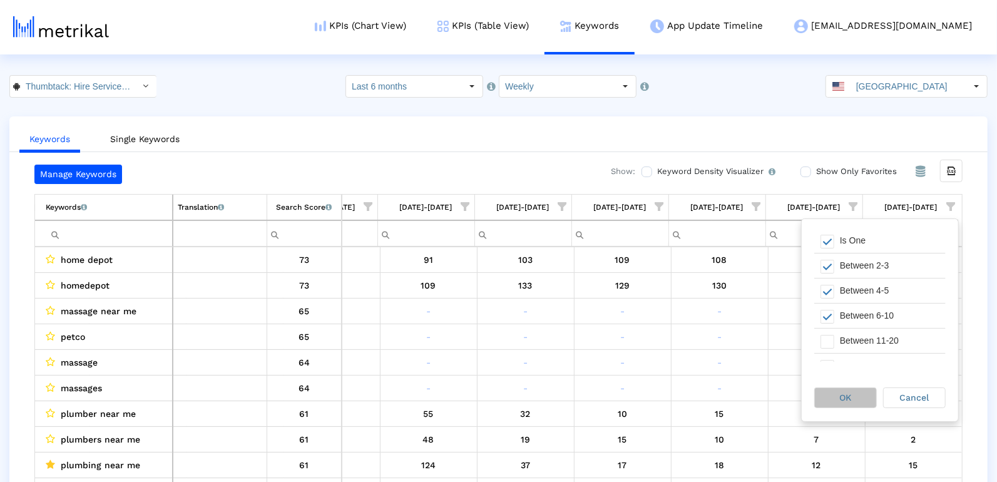
click at [840, 394] on div "OK" at bounding box center [845, 397] width 61 height 19
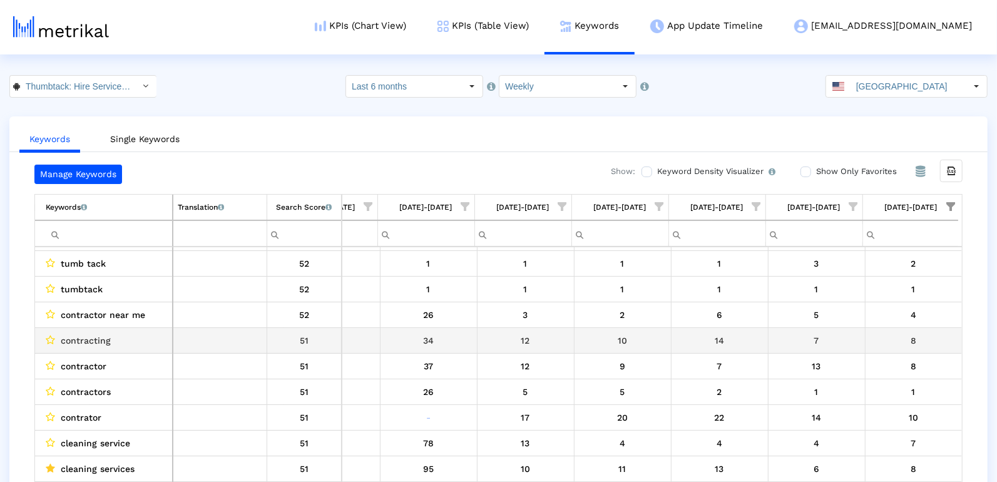
scroll to position [0, 0]
